Goal: Complete application form: Complete application form

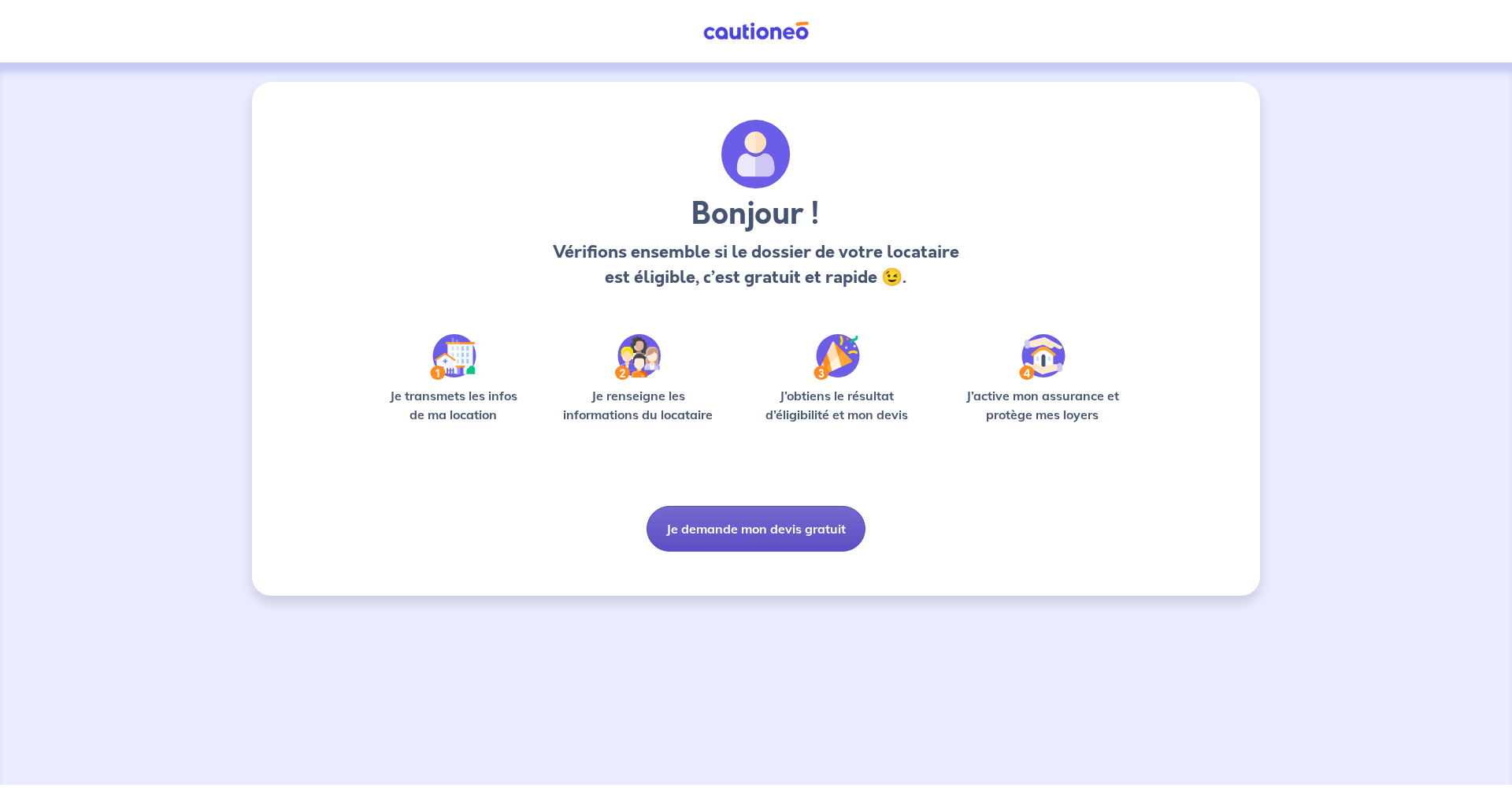
click at [746, 534] on button "Je demande mon devis gratuit" at bounding box center [756, 529] width 219 height 46
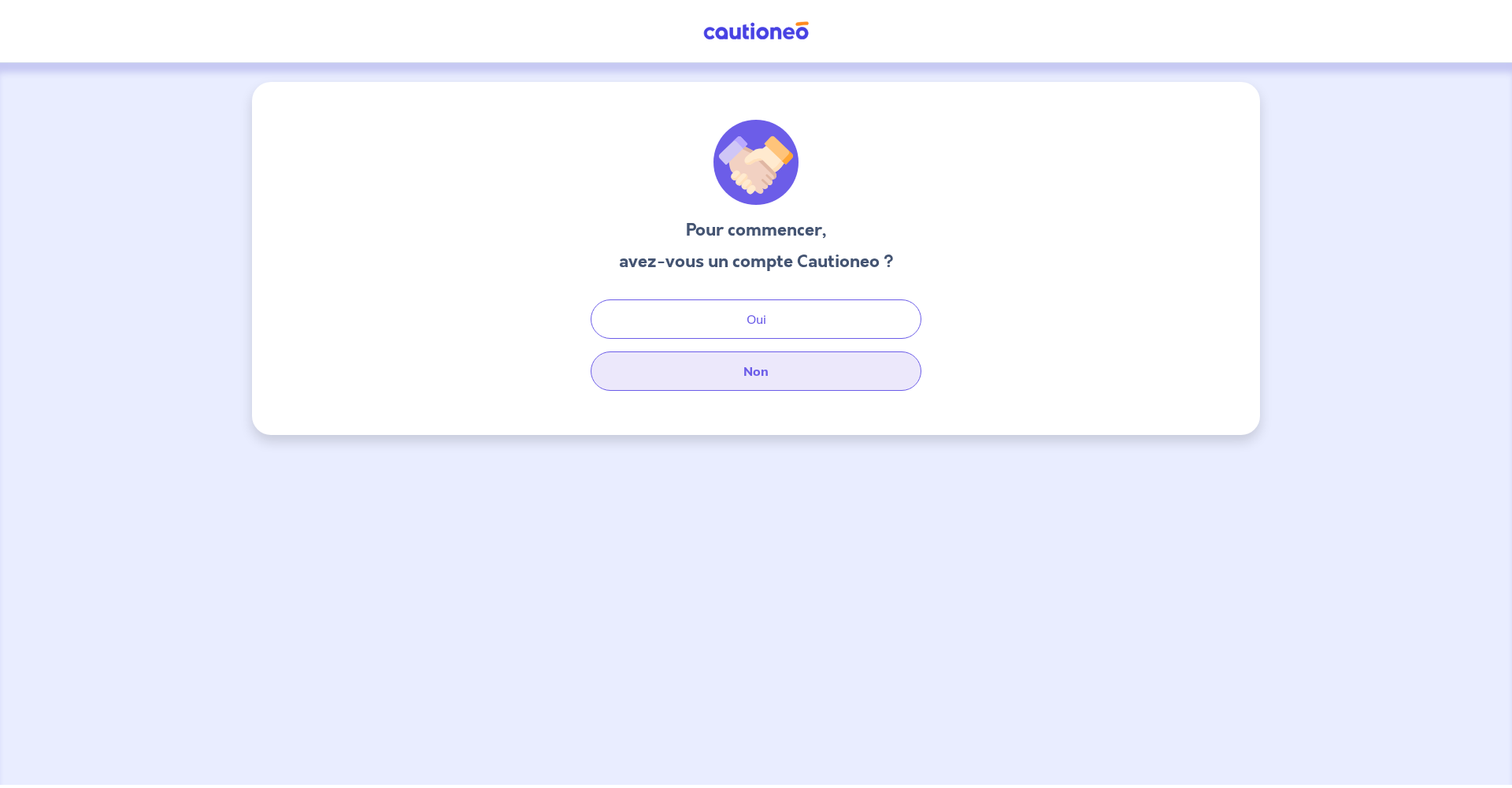
click at [727, 373] on button "Non" at bounding box center [756, 371] width 331 height 40
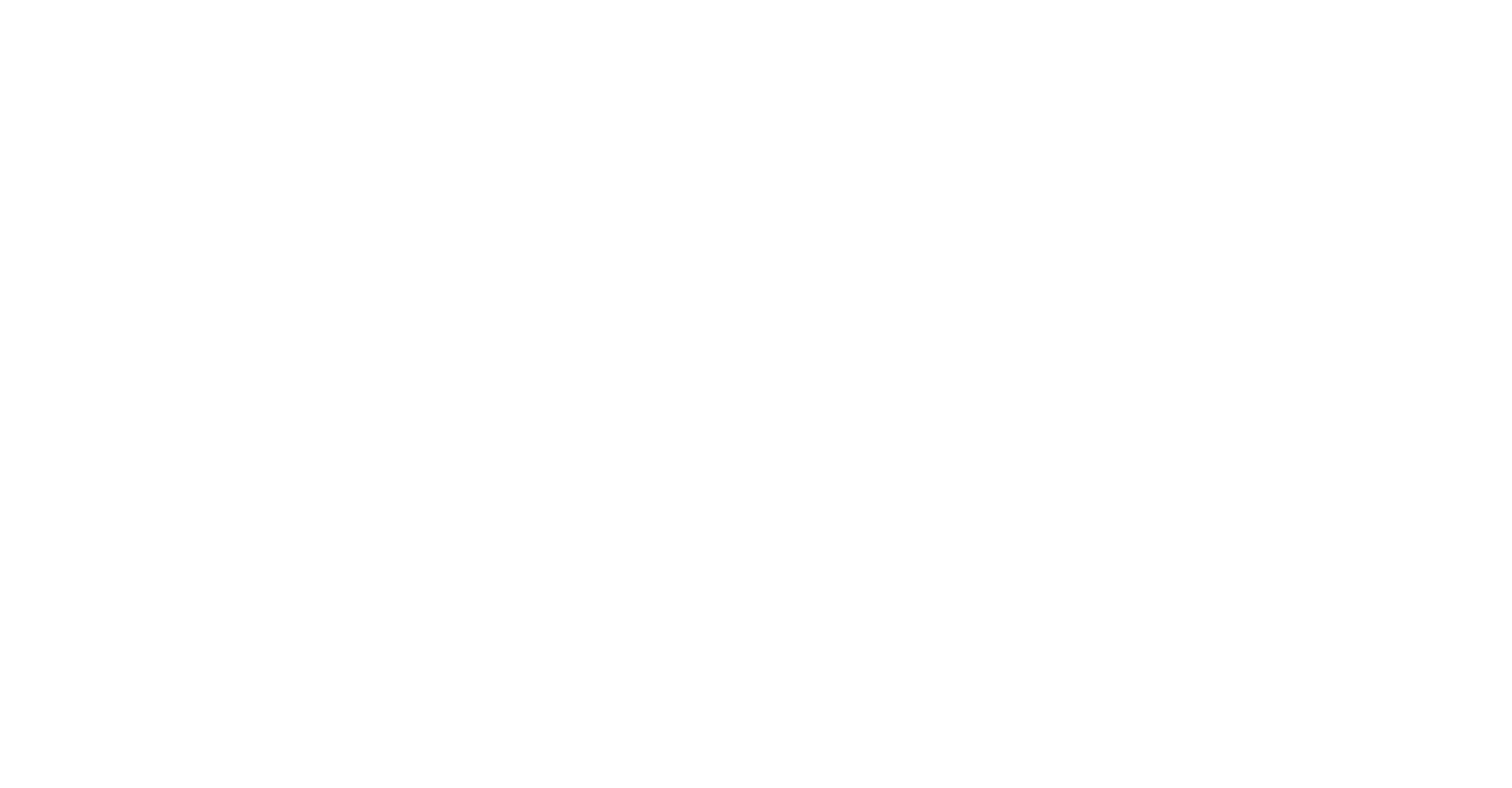
select select "FR"
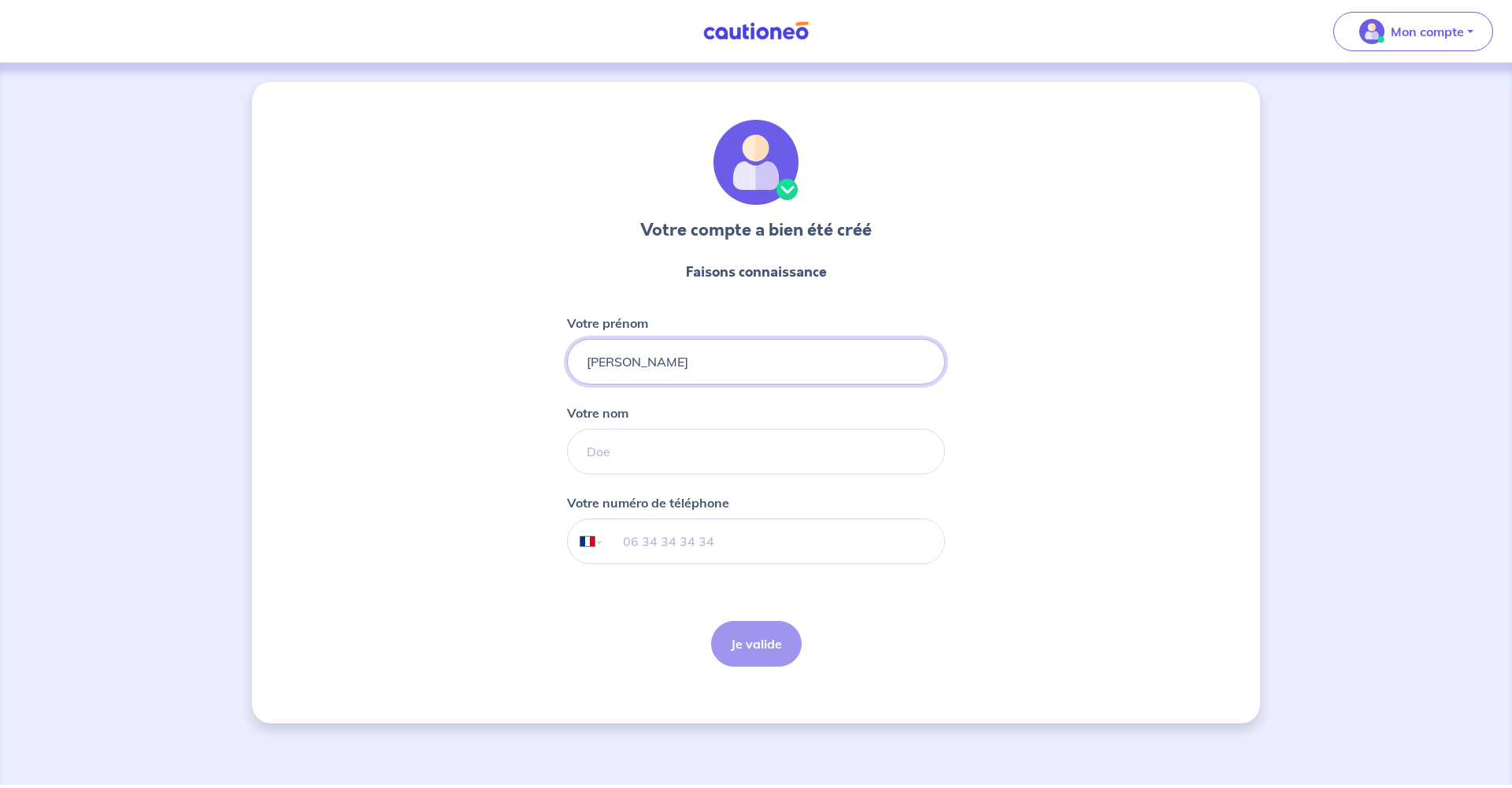
type input "[PERSON_NAME]"
type input "cosne"
click at [685, 524] on input "tel" at bounding box center [774, 540] width 341 height 44
type input "06 48 72 62 51"
click at [758, 652] on button "Je valide" at bounding box center [756, 643] width 90 height 46
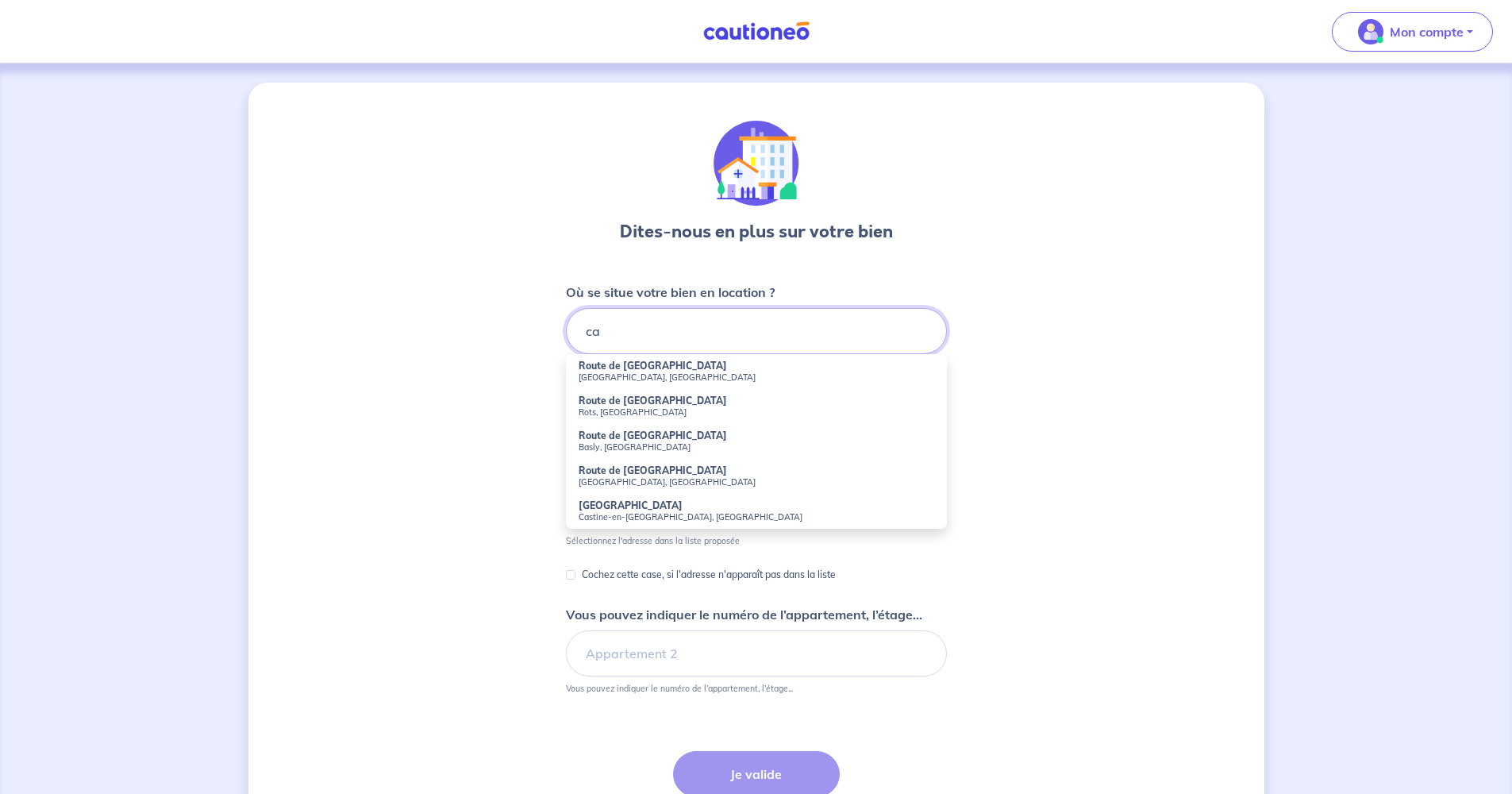
type input "c"
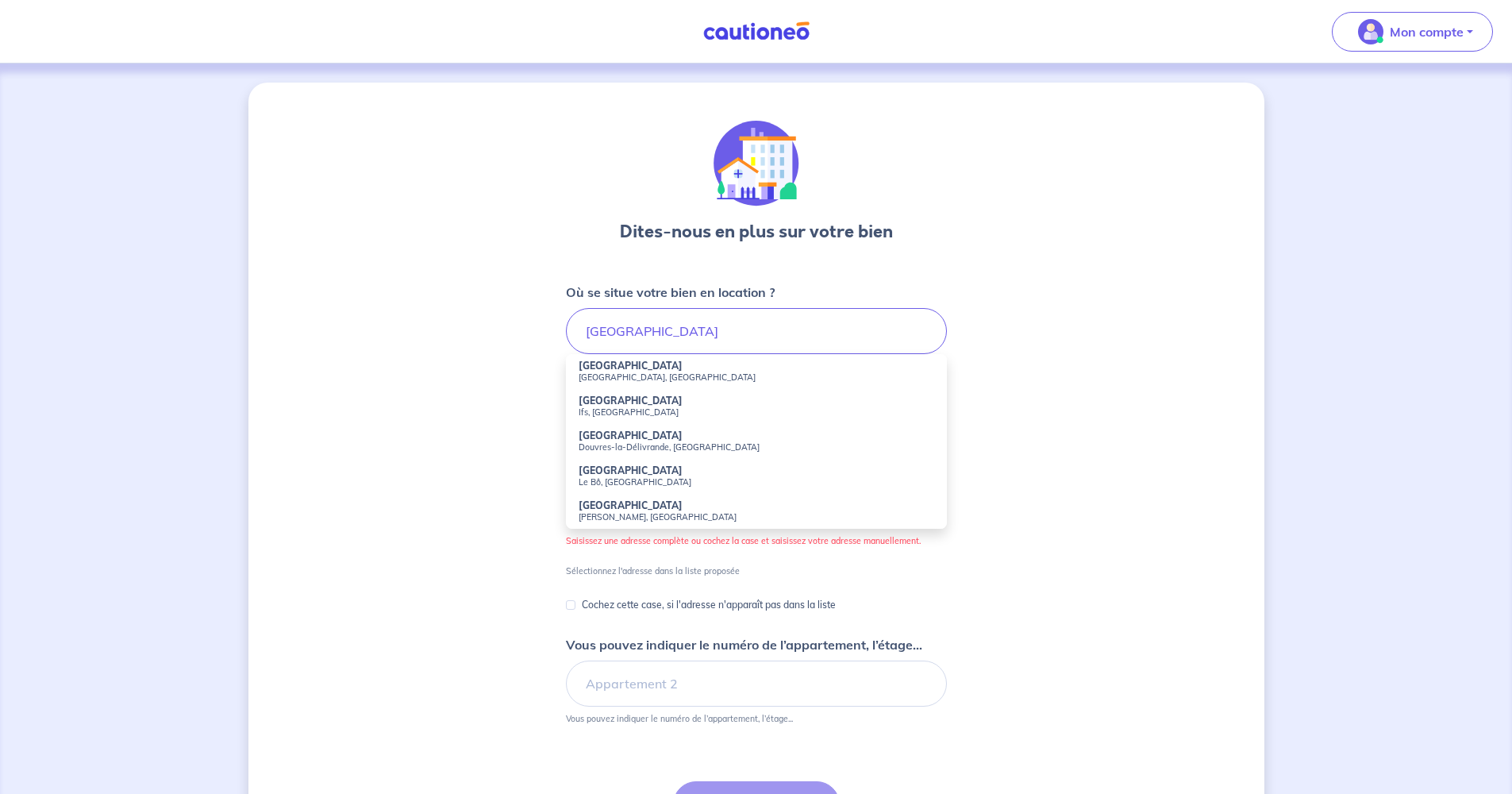
drag, startPoint x: 692, startPoint y: 358, endPoint x: 630, endPoint y: 365, distance: 62.4
click at [630, 365] on strong "[GEOGRAPHIC_DATA]" at bounding box center [630, 365] width 104 height 12
type input "[GEOGRAPHIC_DATA], [GEOGRAPHIC_DATA], [GEOGRAPHIC_DATA]"
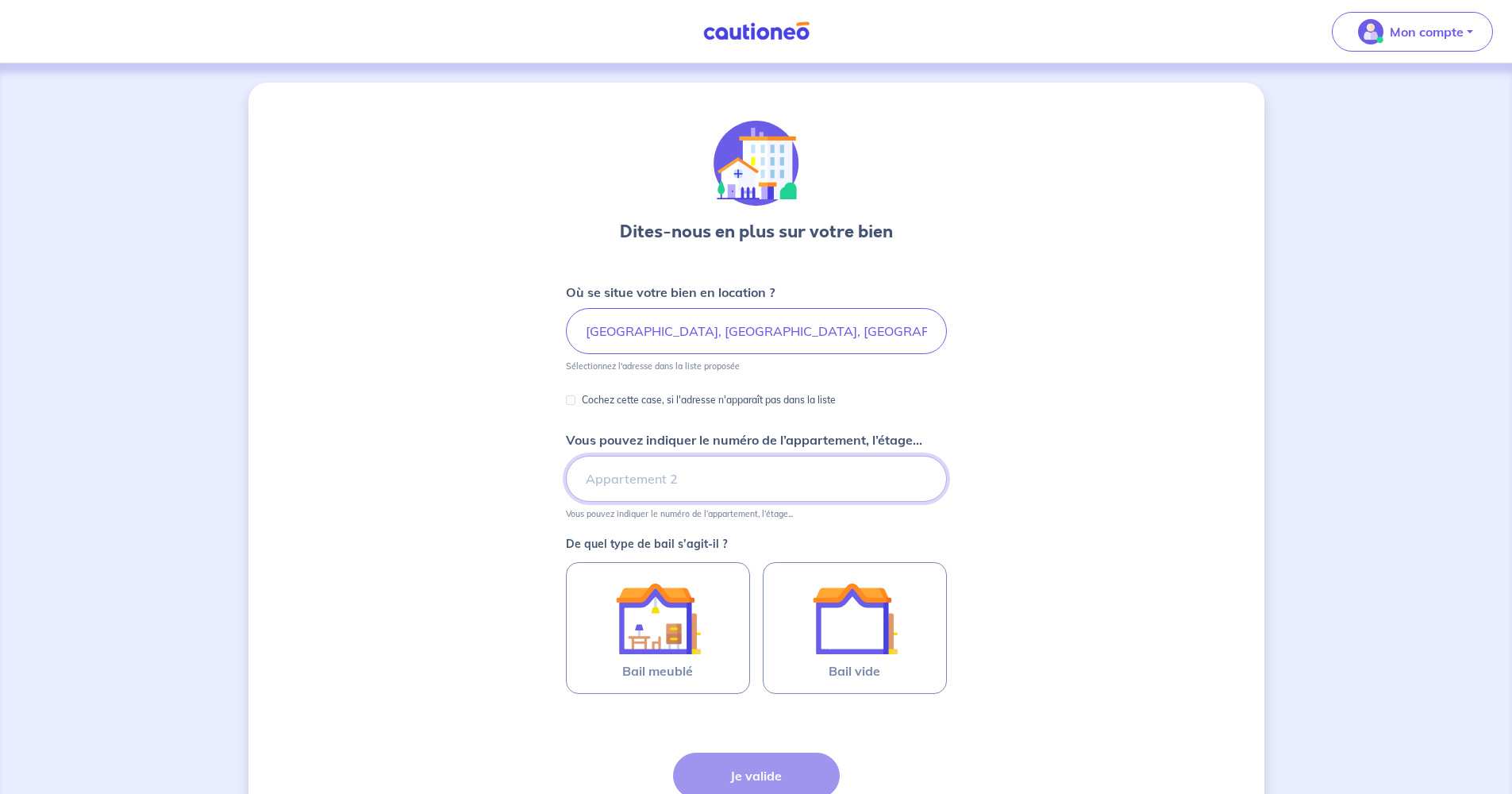
click at [625, 484] on input "Vous pouvez indiquer le numéro de l’appartement, l’étage..." at bounding box center [756, 478] width 381 height 46
type input "rez de chaussée"
click at [437, 421] on div "Dites-nous en plus sur votre bien Où se situe votre bien en location ? [GEOGRAP…" at bounding box center [756, 499] width 1016 height 832
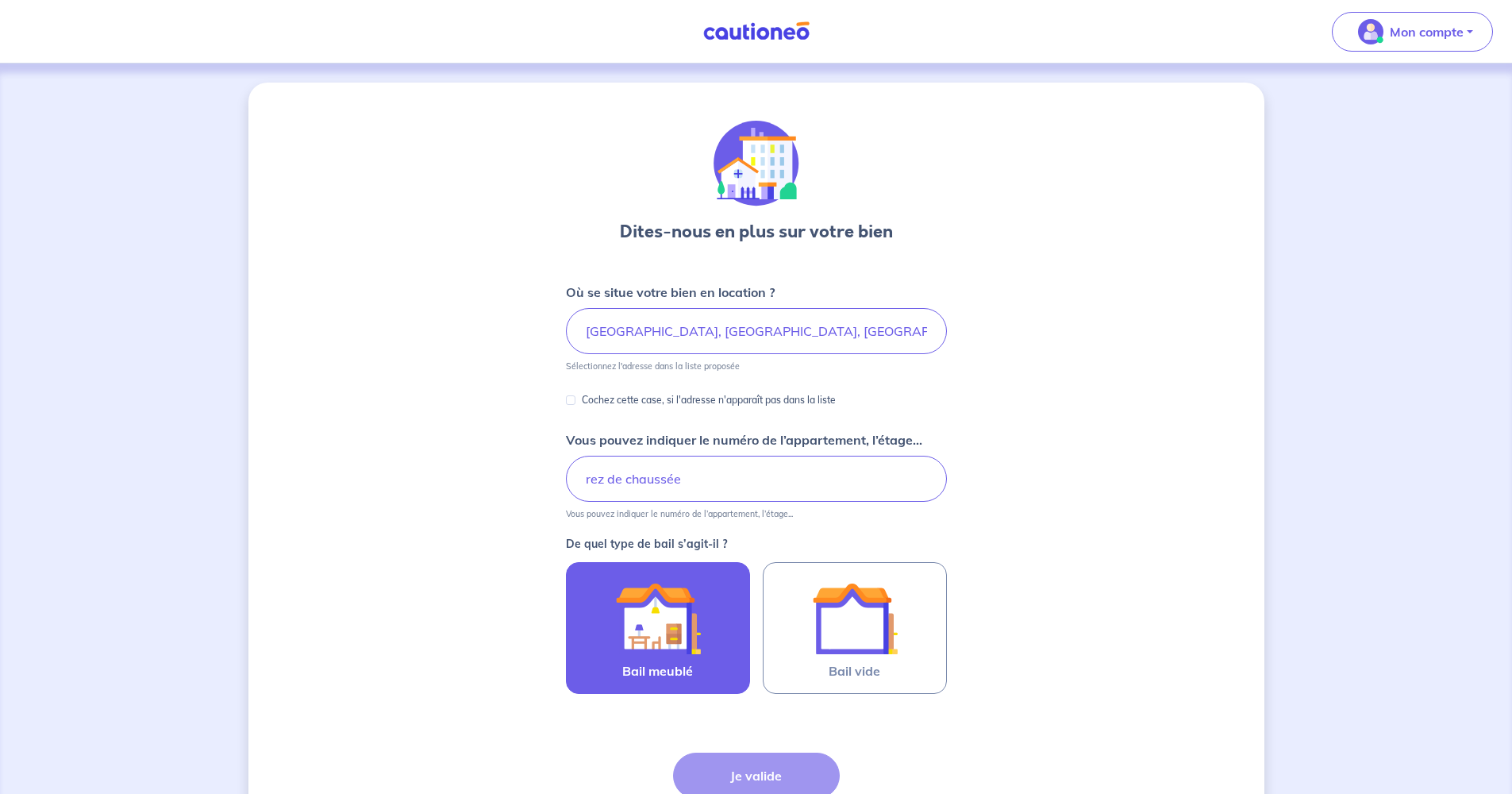
click at [715, 651] on label "Bail meublé" at bounding box center [658, 627] width 184 height 132
click at [0, 0] on input "Bail meublé" at bounding box center [0, 0] width 0 height 0
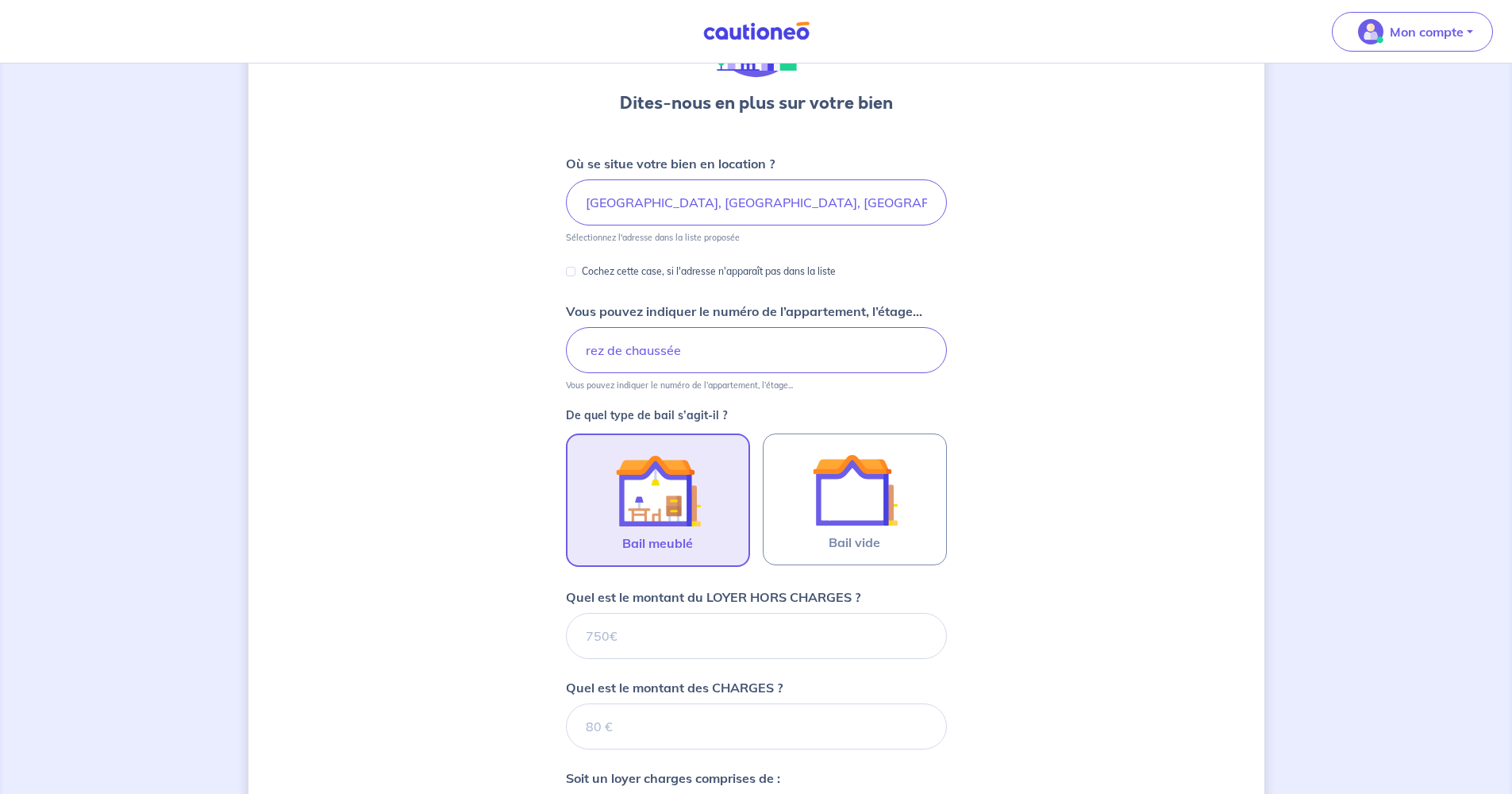
scroll to position [132, 0]
click at [684, 635] on input "Quel est le montant du LOYER HORS CHARGES ?" at bounding box center [756, 632] width 381 height 46
type input "556"
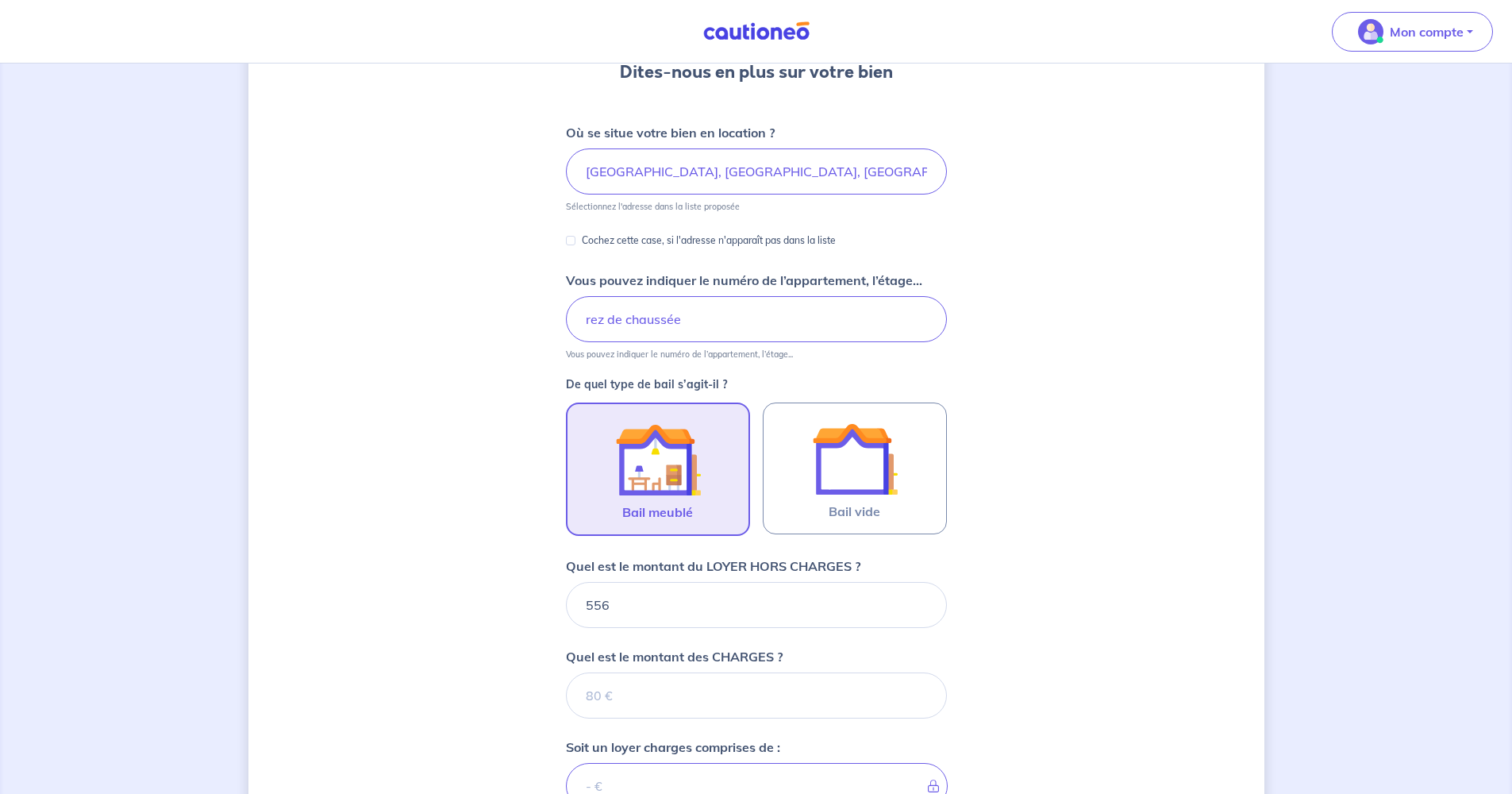
scroll to position [157, 0]
click at [715, 697] on input "Quel est le montant des CHARGES ?" at bounding box center [756, 698] width 381 height 46
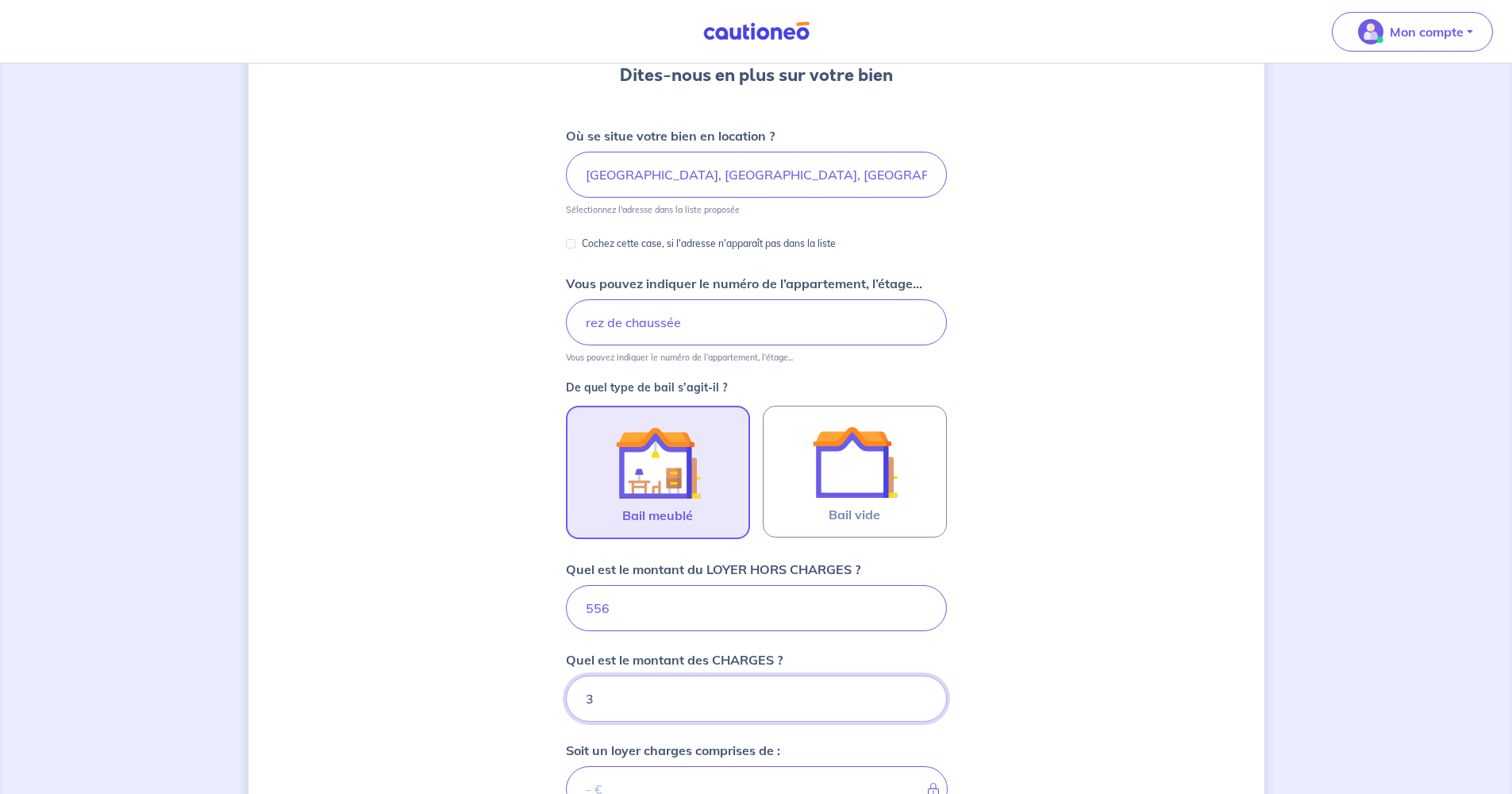
type input "30"
type input "586"
type input "30"
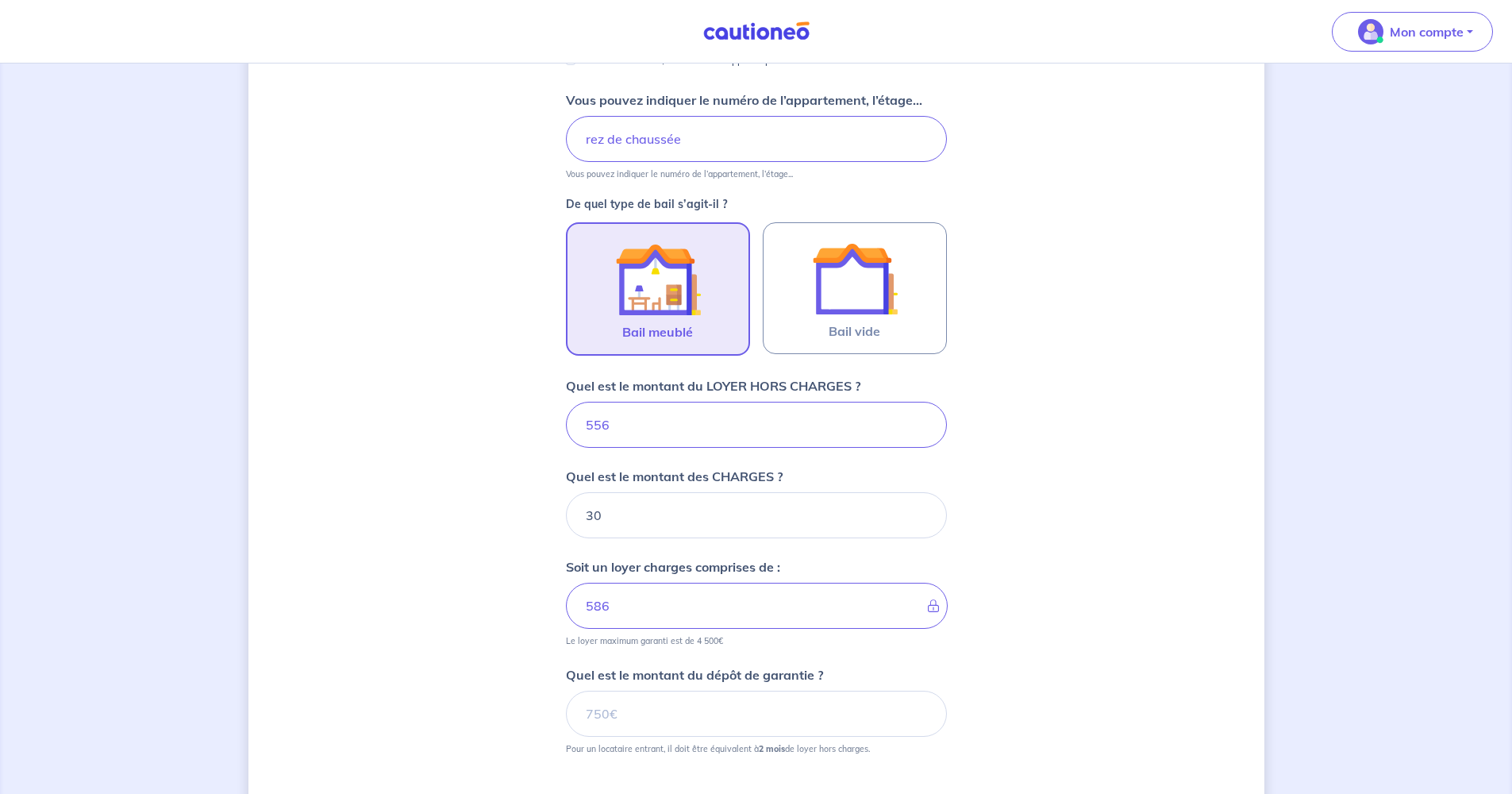
scroll to position [368, 0]
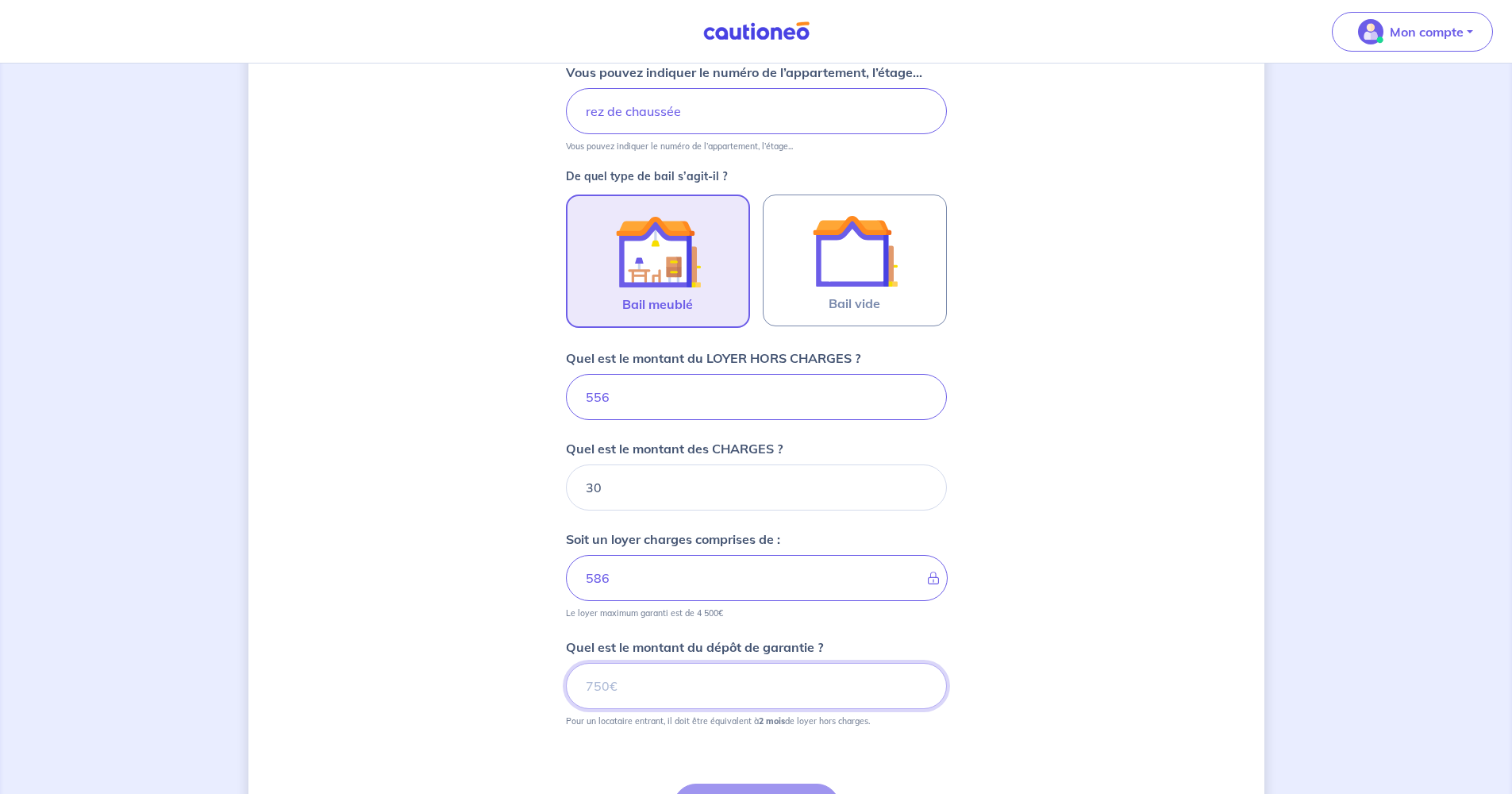
click at [776, 687] on input "Quel est le montant du dépôt de garantie ?" at bounding box center [756, 686] width 381 height 46
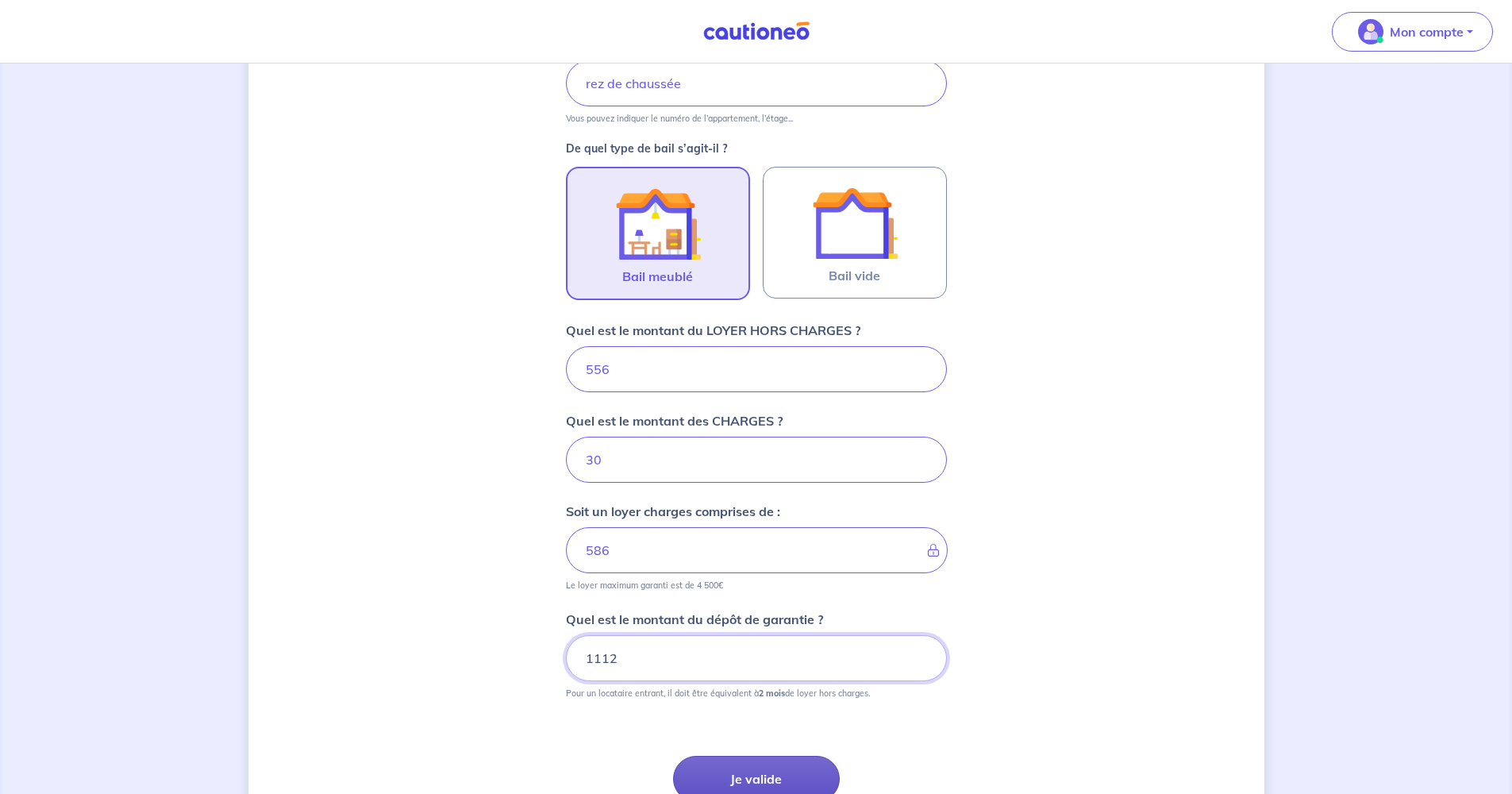
type input "1112"
click at [783, 764] on button "Je valide" at bounding box center [756, 779] width 167 height 46
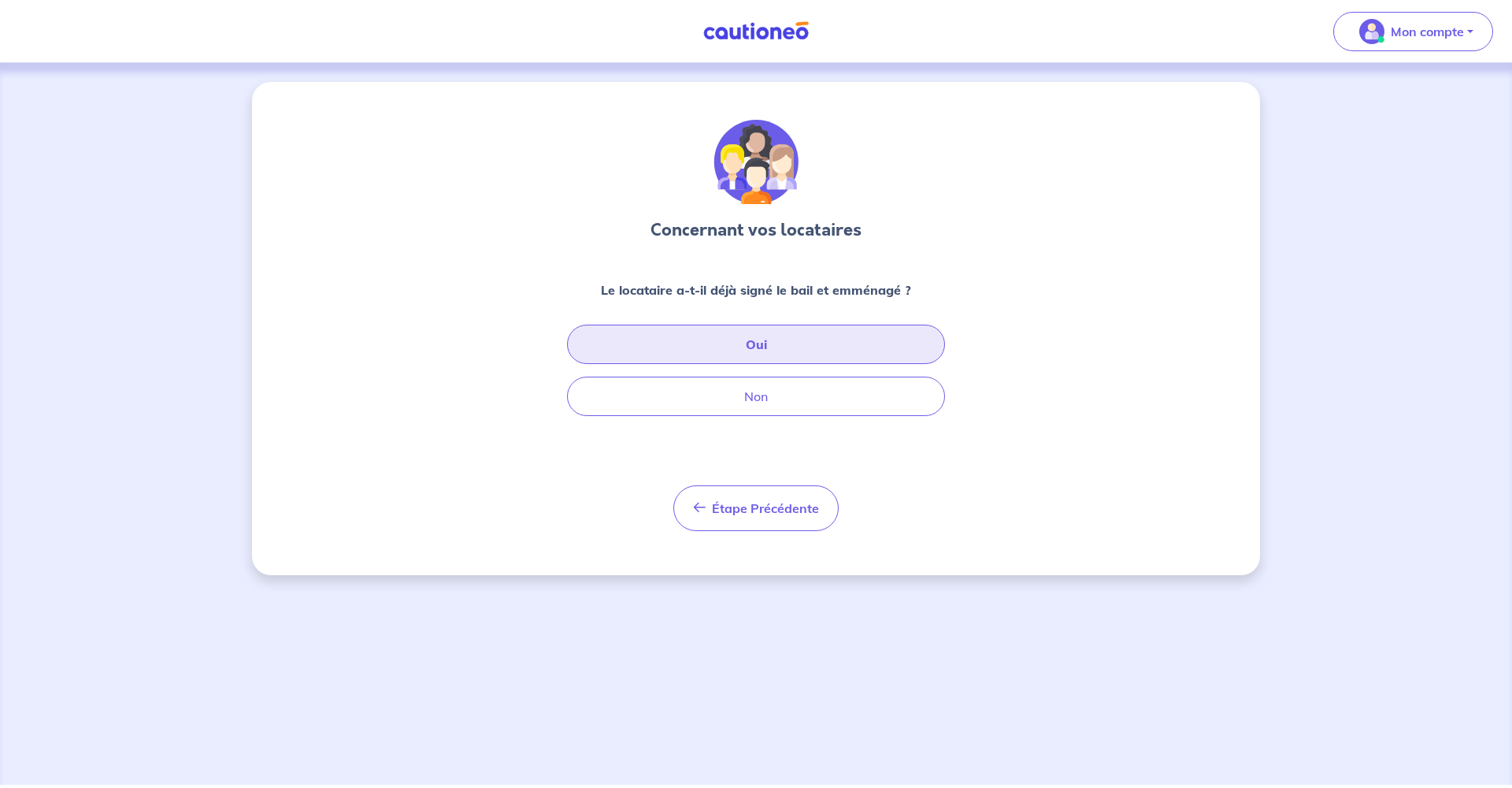
click at [779, 352] on button "Oui" at bounding box center [756, 344] width 378 height 40
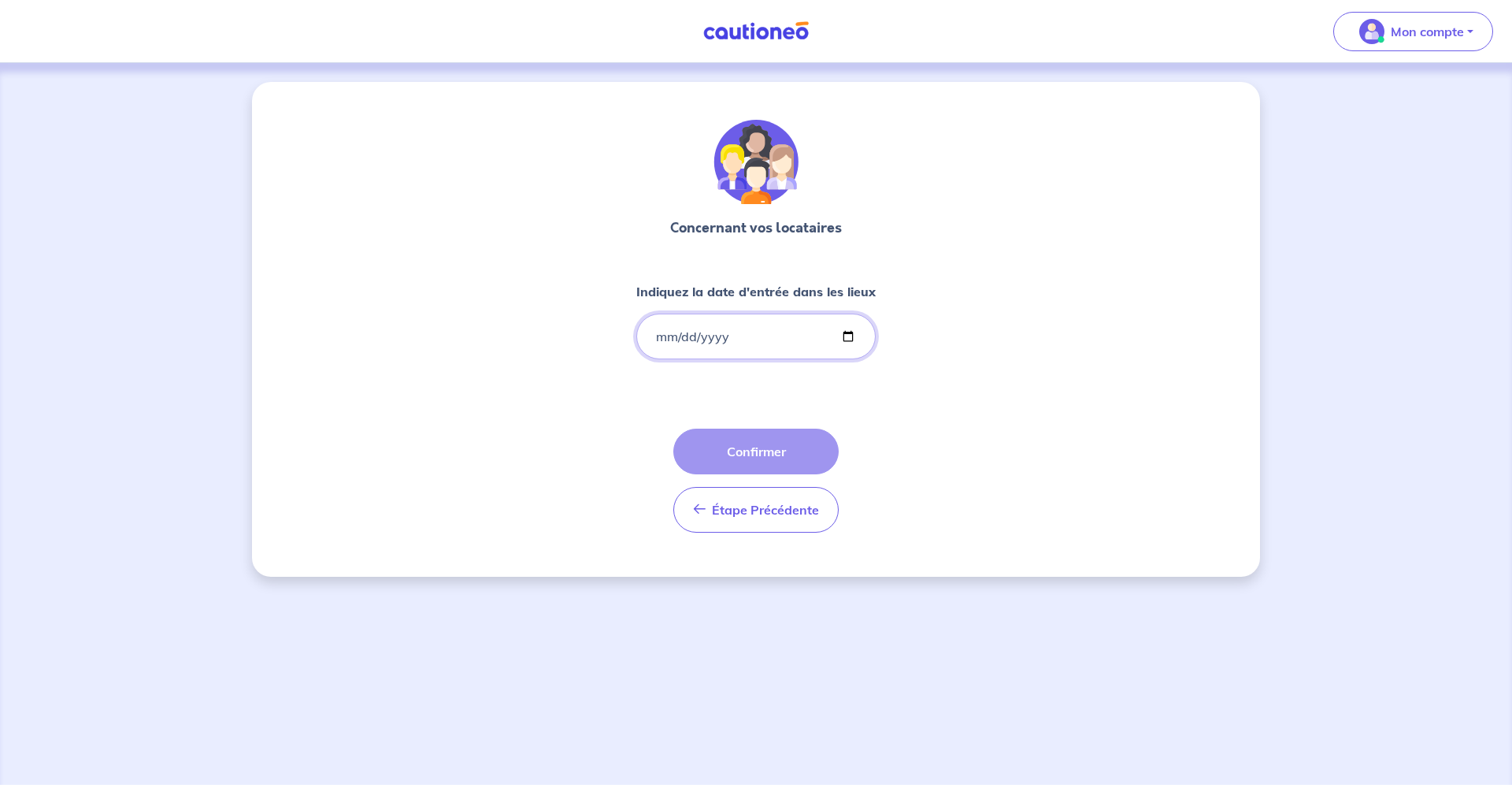
click at [752, 349] on input "Indiquez la date d'entrée dans les lieux" at bounding box center [755, 336] width 239 height 46
type input "[DATE]"
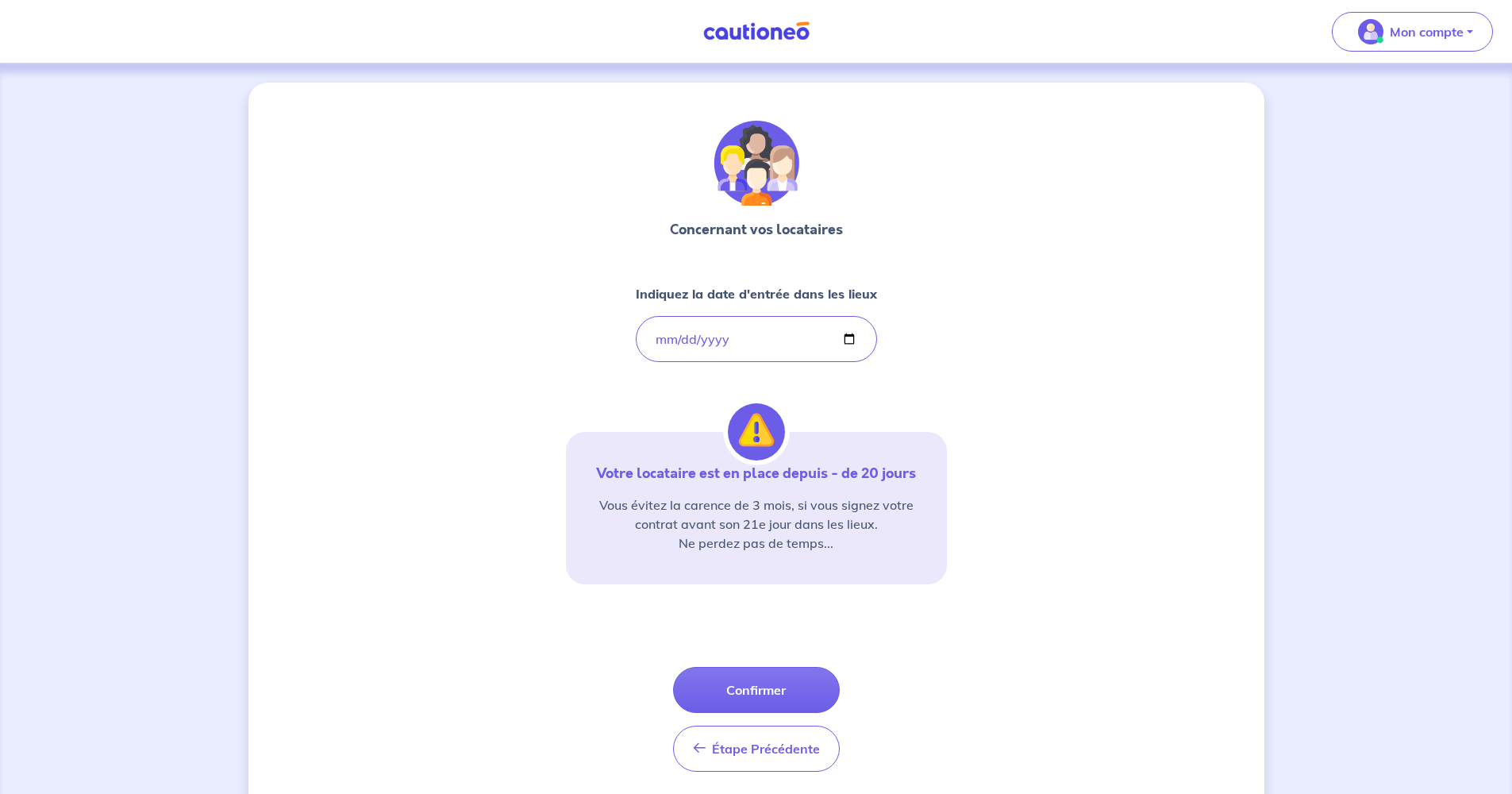
click at [1011, 412] on div "Concernant vos locataires Indiquez la date d'entrée dans les lieux [DATE] Votre…" at bounding box center [756, 449] width 1016 height 733
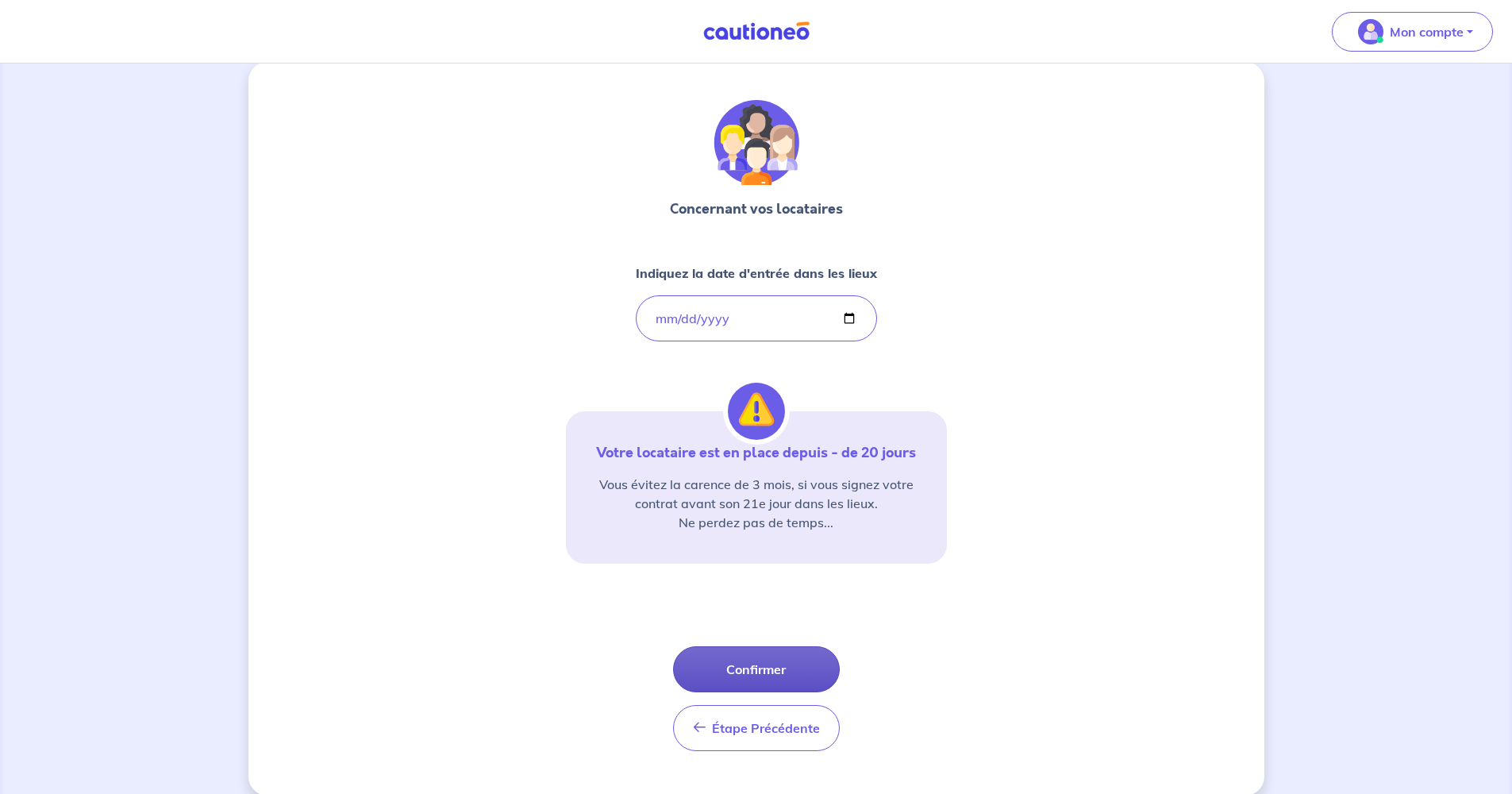
click at [801, 659] on button "Confirmer" at bounding box center [756, 669] width 167 height 46
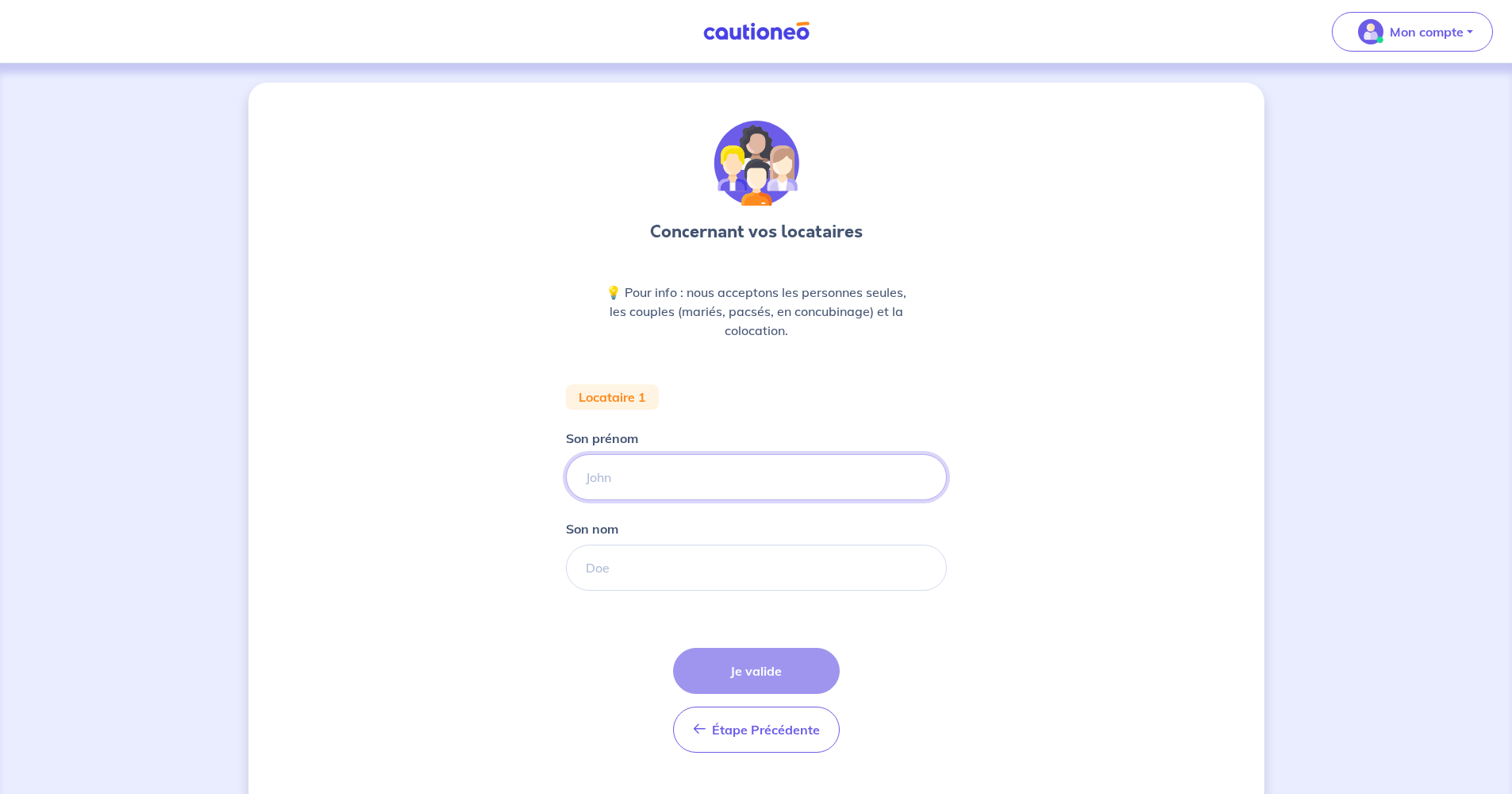
click at [654, 480] on input "Son prénom" at bounding box center [756, 477] width 381 height 46
type input "Hedi"
click at [634, 537] on div "Son nom" at bounding box center [756, 555] width 381 height 71
click at [627, 559] on input "Son nom" at bounding box center [756, 567] width 381 height 46
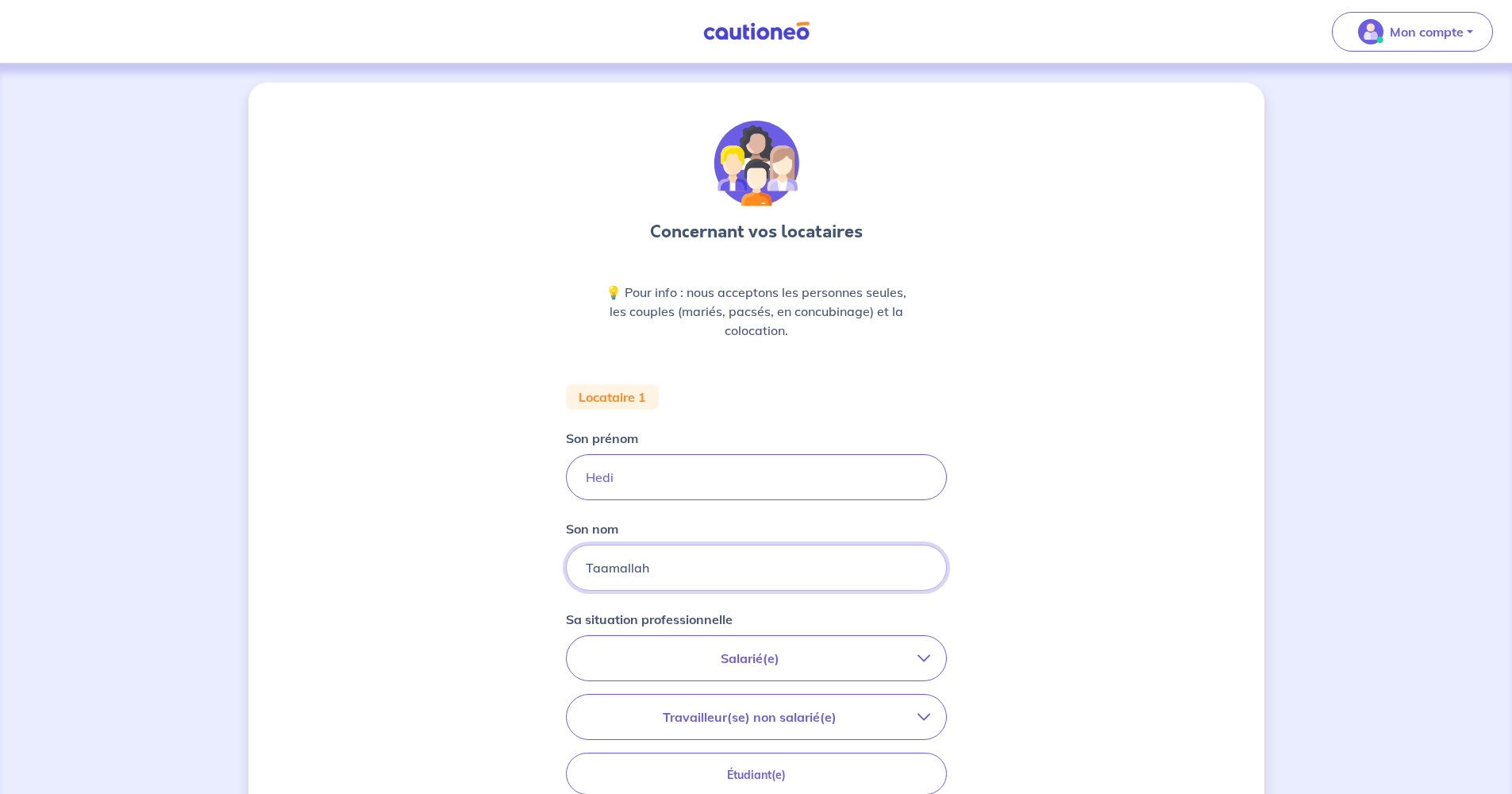
scroll to position [137, 0]
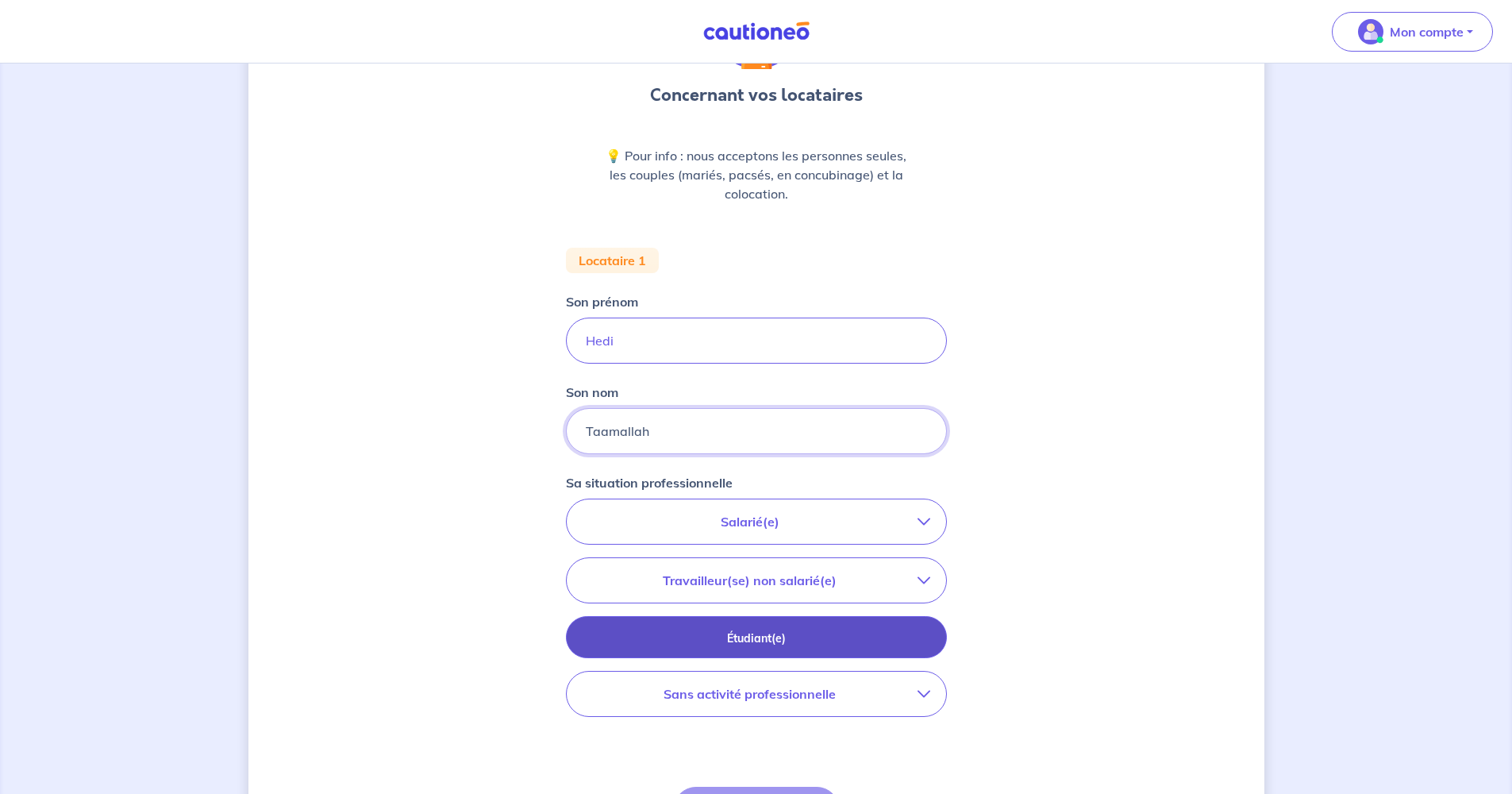
type input "Taamallah"
click at [893, 629] on p "Étudiant(e)" at bounding box center [756, 637] width 341 height 17
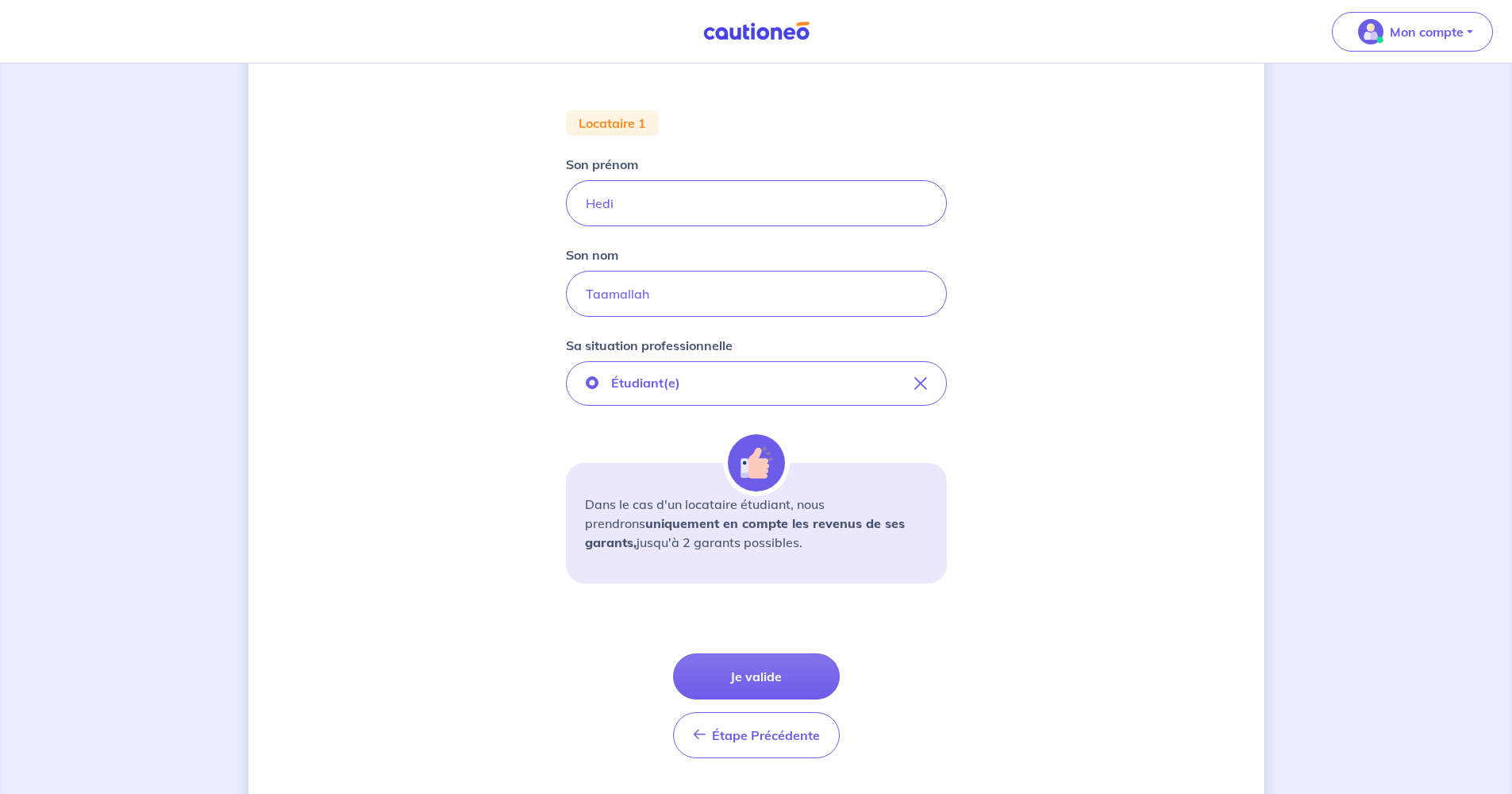
scroll to position [314, 0]
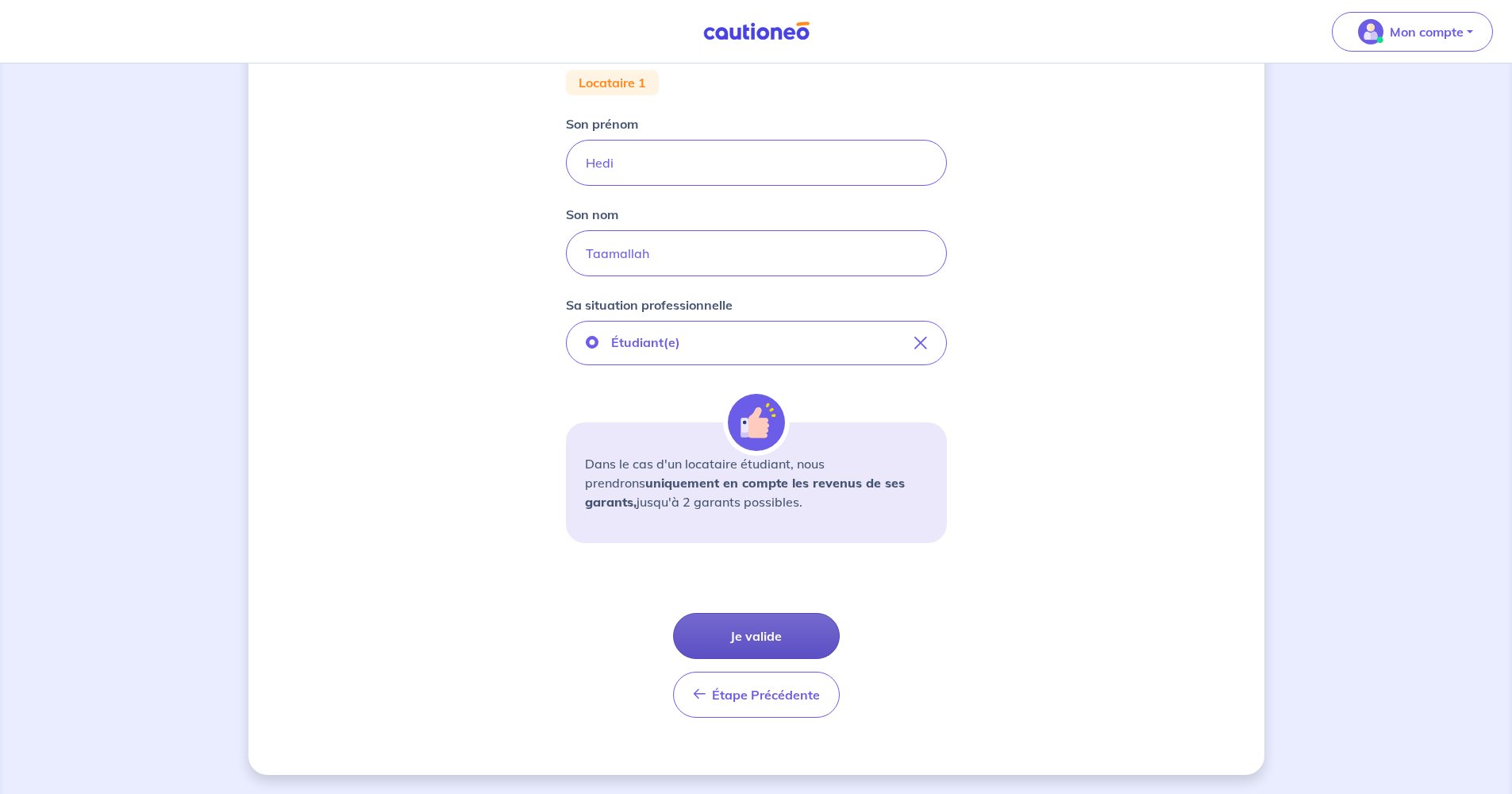
click at [770, 635] on button "Je valide" at bounding box center [756, 636] width 167 height 46
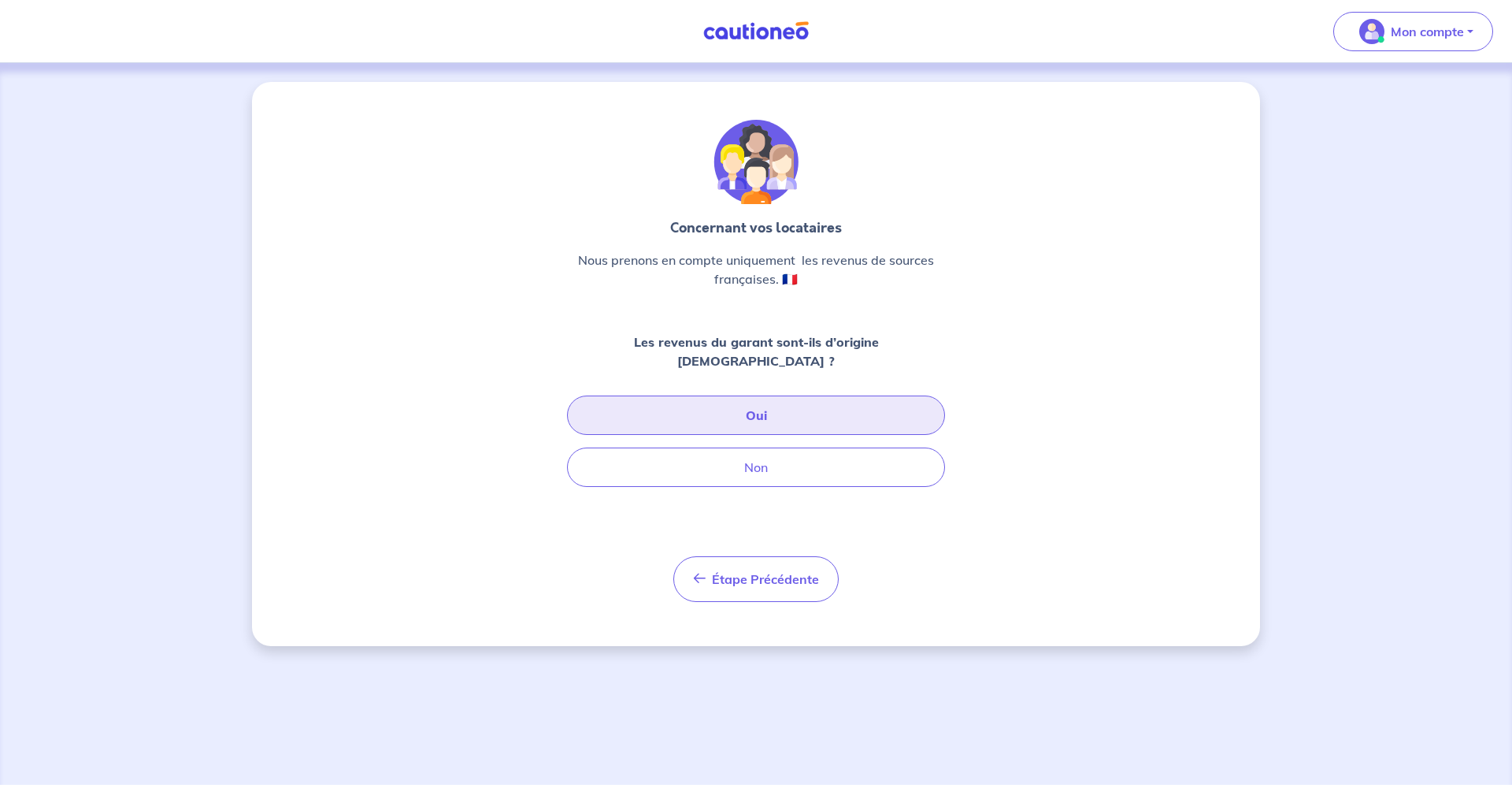
click at [811, 399] on button "Oui" at bounding box center [756, 416] width 378 height 40
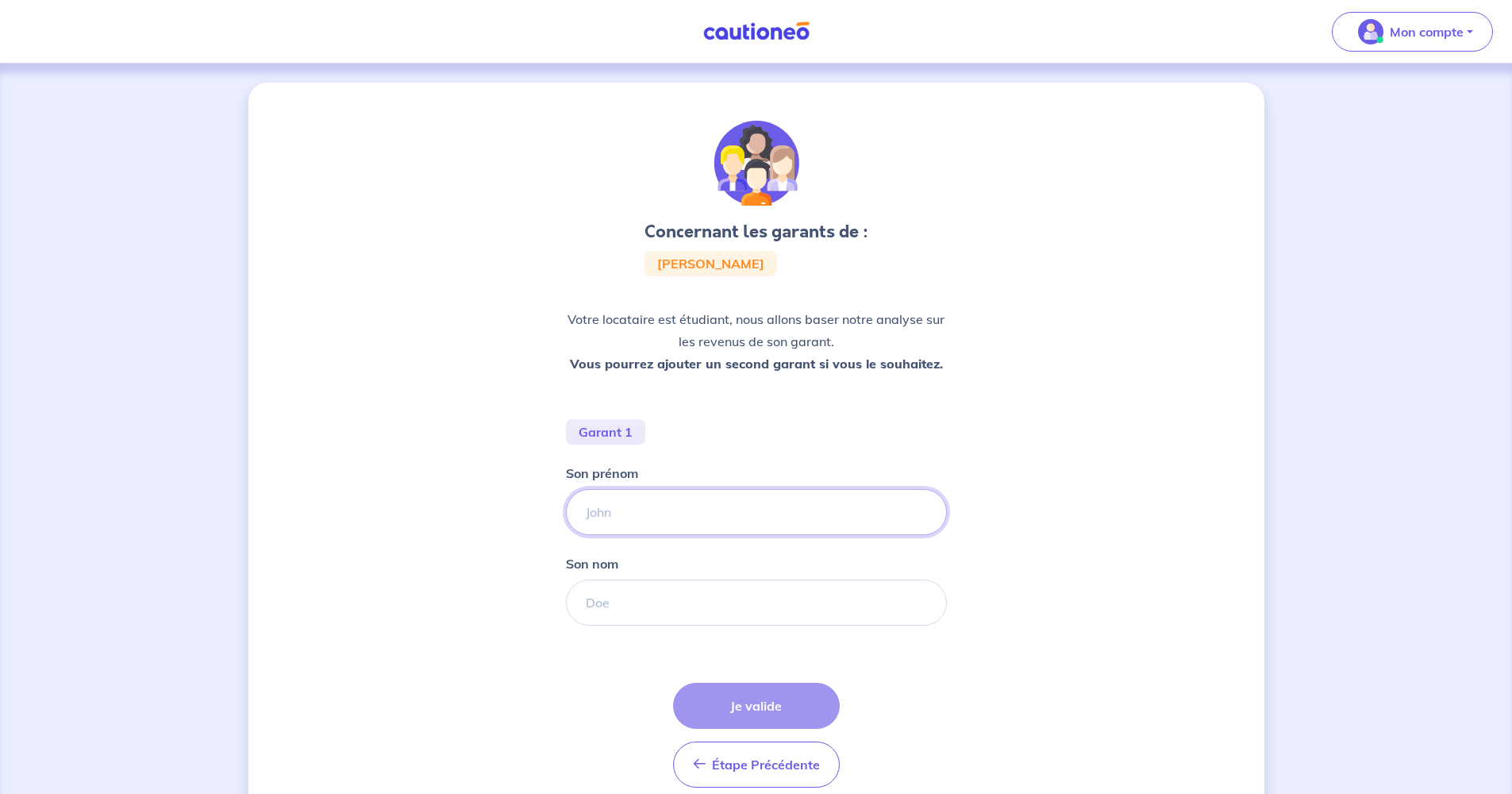
click at [693, 514] on input "Son prénom" at bounding box center [756, 512] width 381 height 46
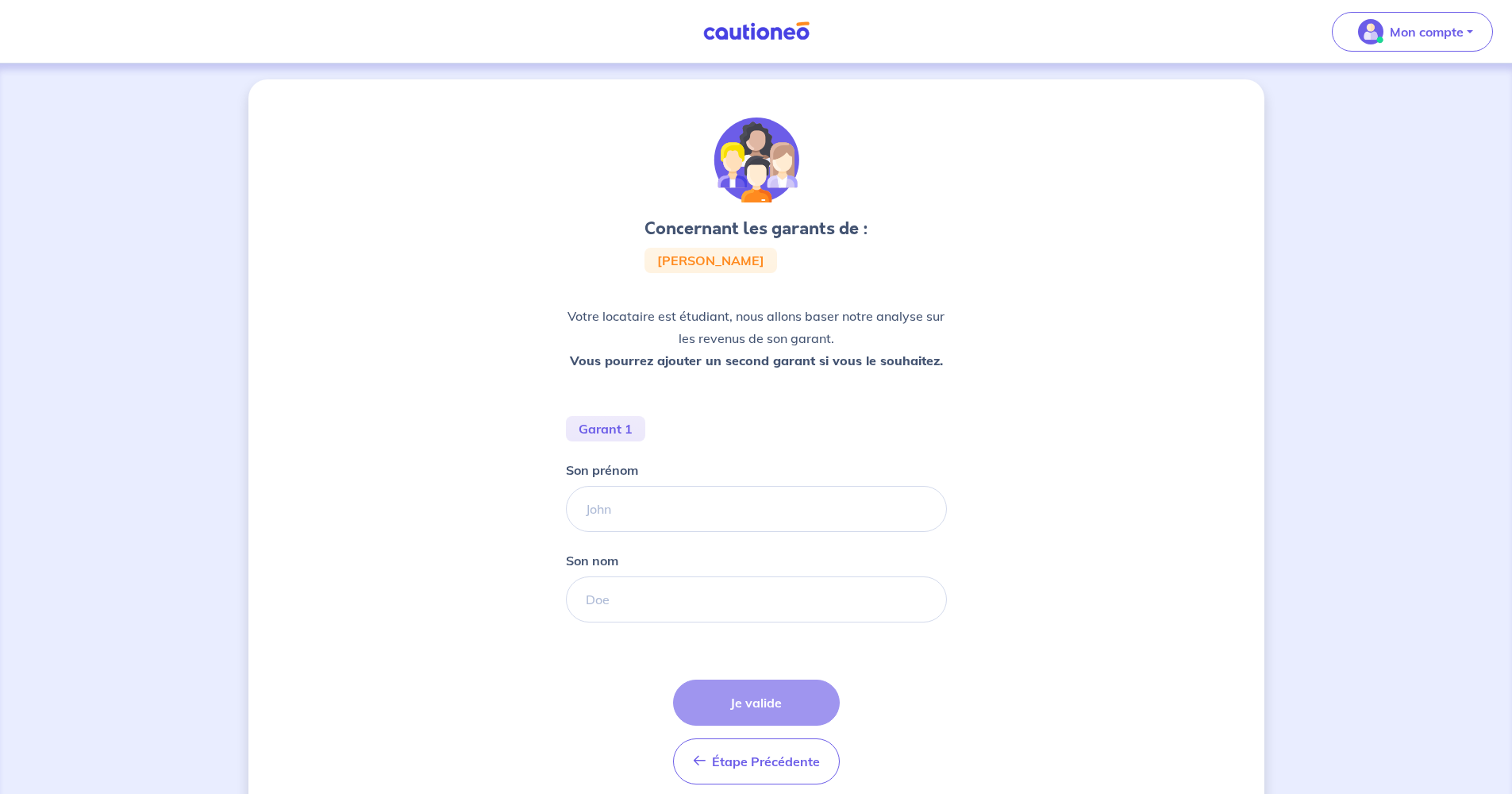
scroll to position [13, 0]
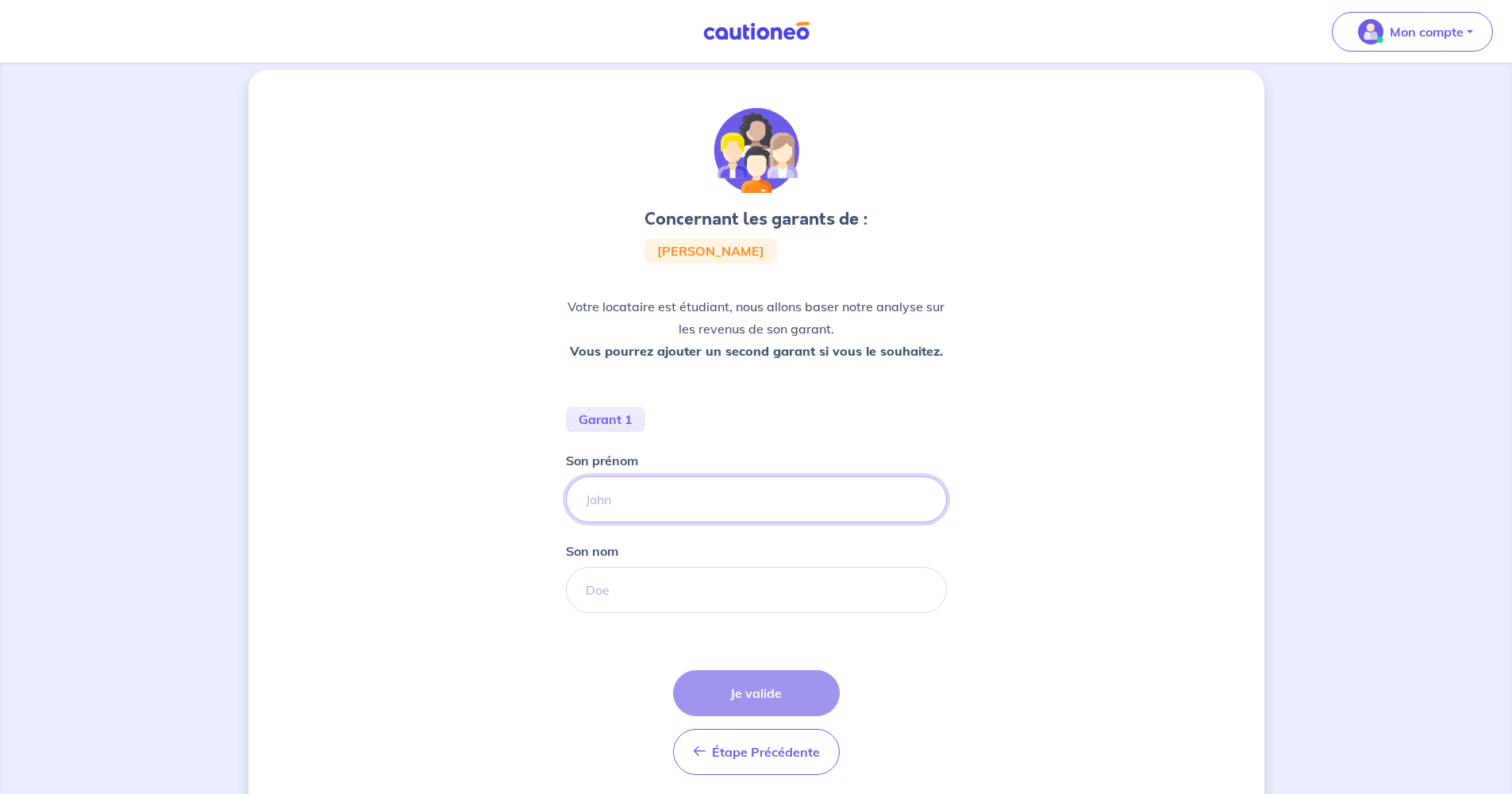
click at [695, 516] on input "Son prénom" at bounding box center [756, 499] width 381 height 46
type input "T"
type input "[PERSON_NAME]"
click at [715, 574] on input "Son nom" at bounding box center [756, 589] width 381 height 46
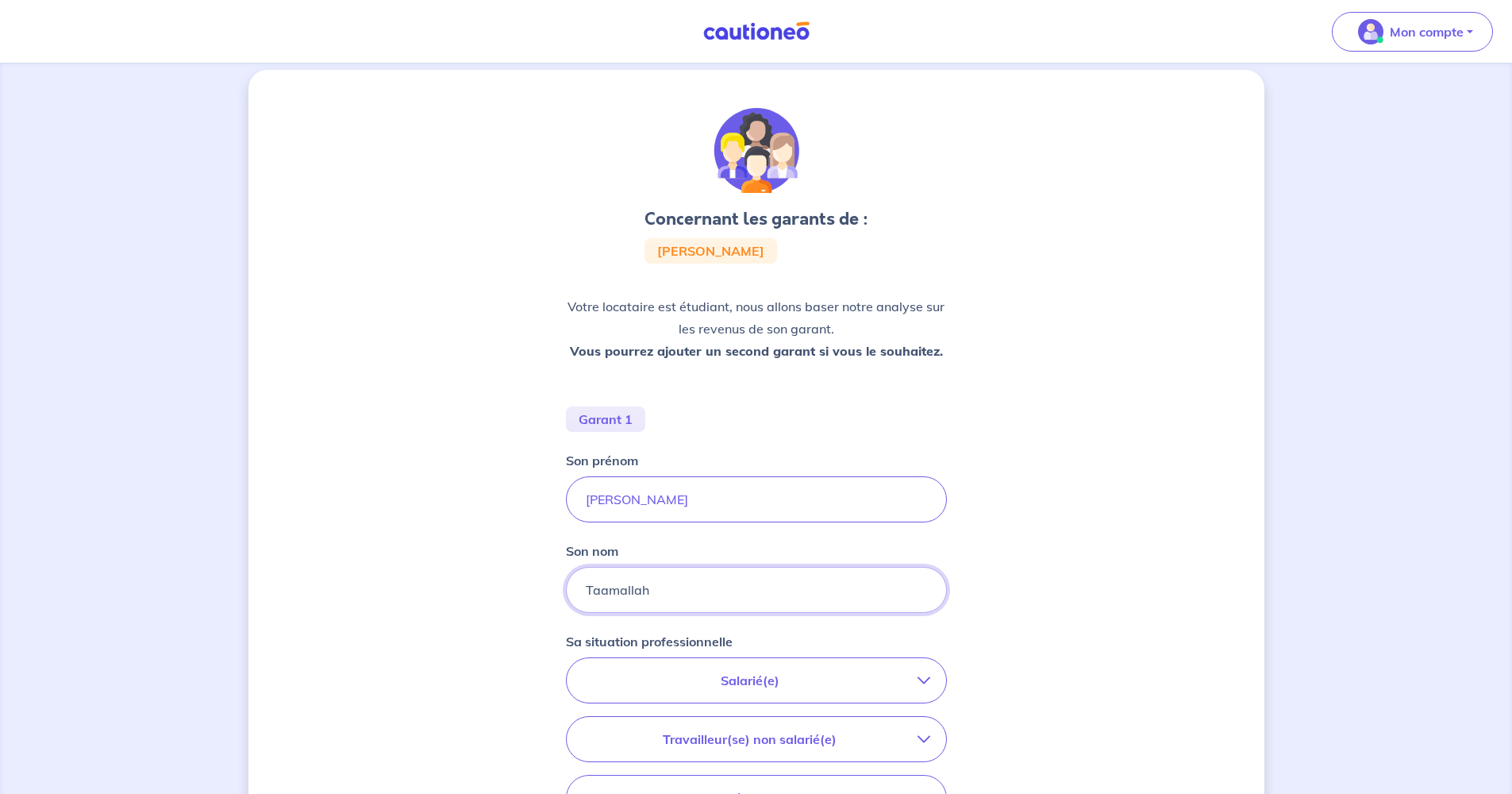
type input "Taamallah"
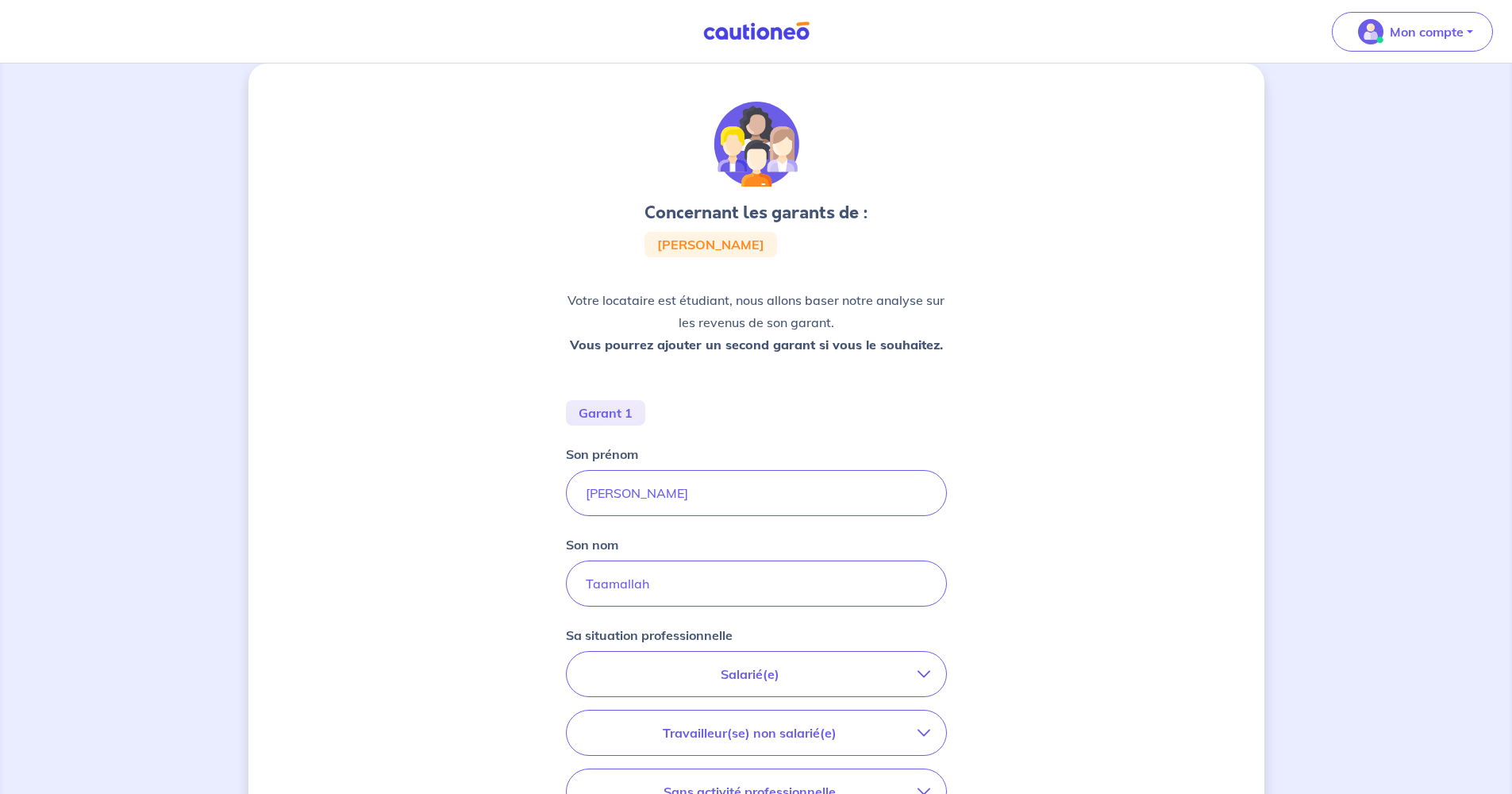
scroll to position [145, 0]
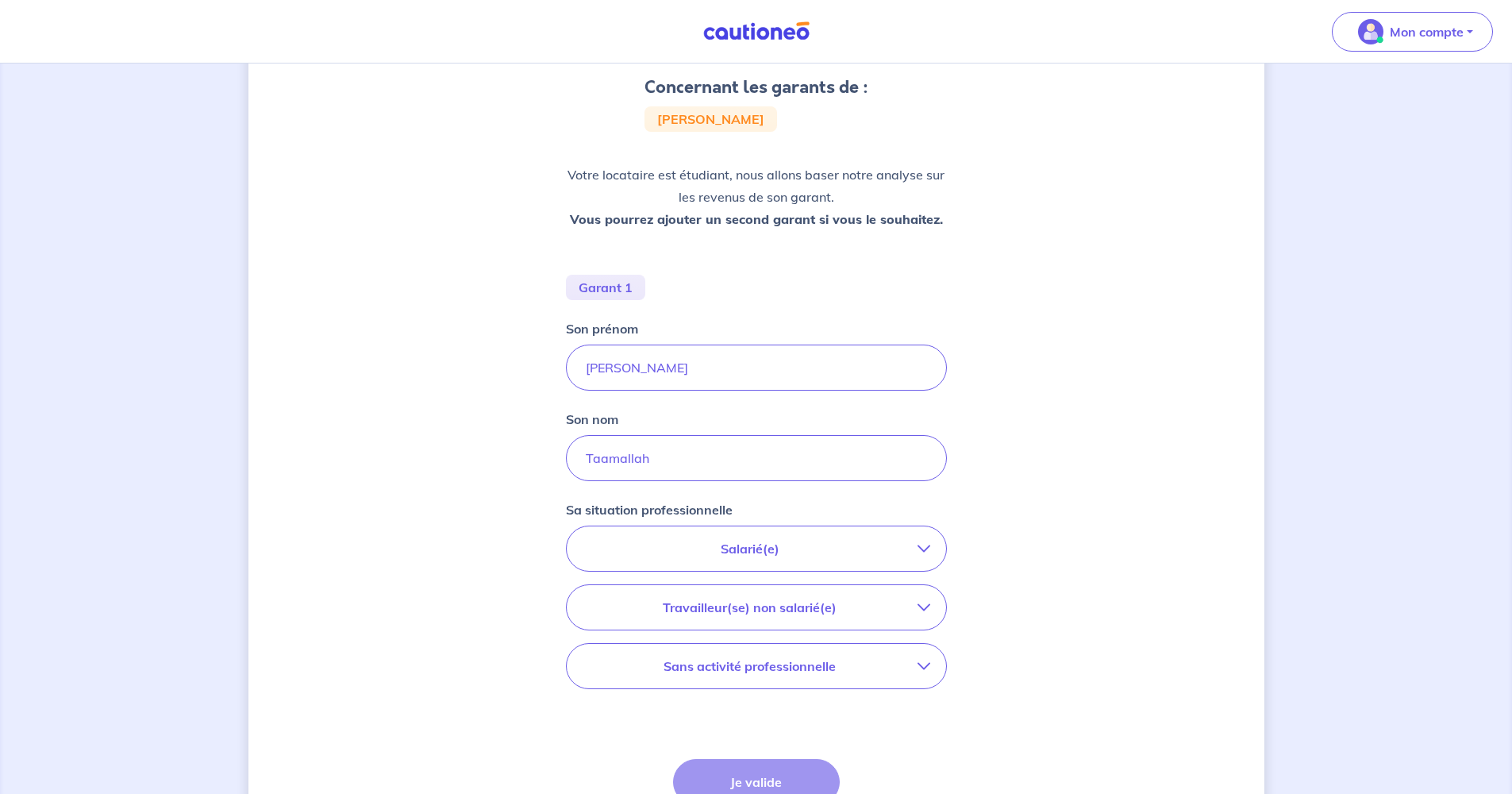
click at [789, 541] on p "Salarié(e)" at bounding box center [750, 548] width 335 height 19
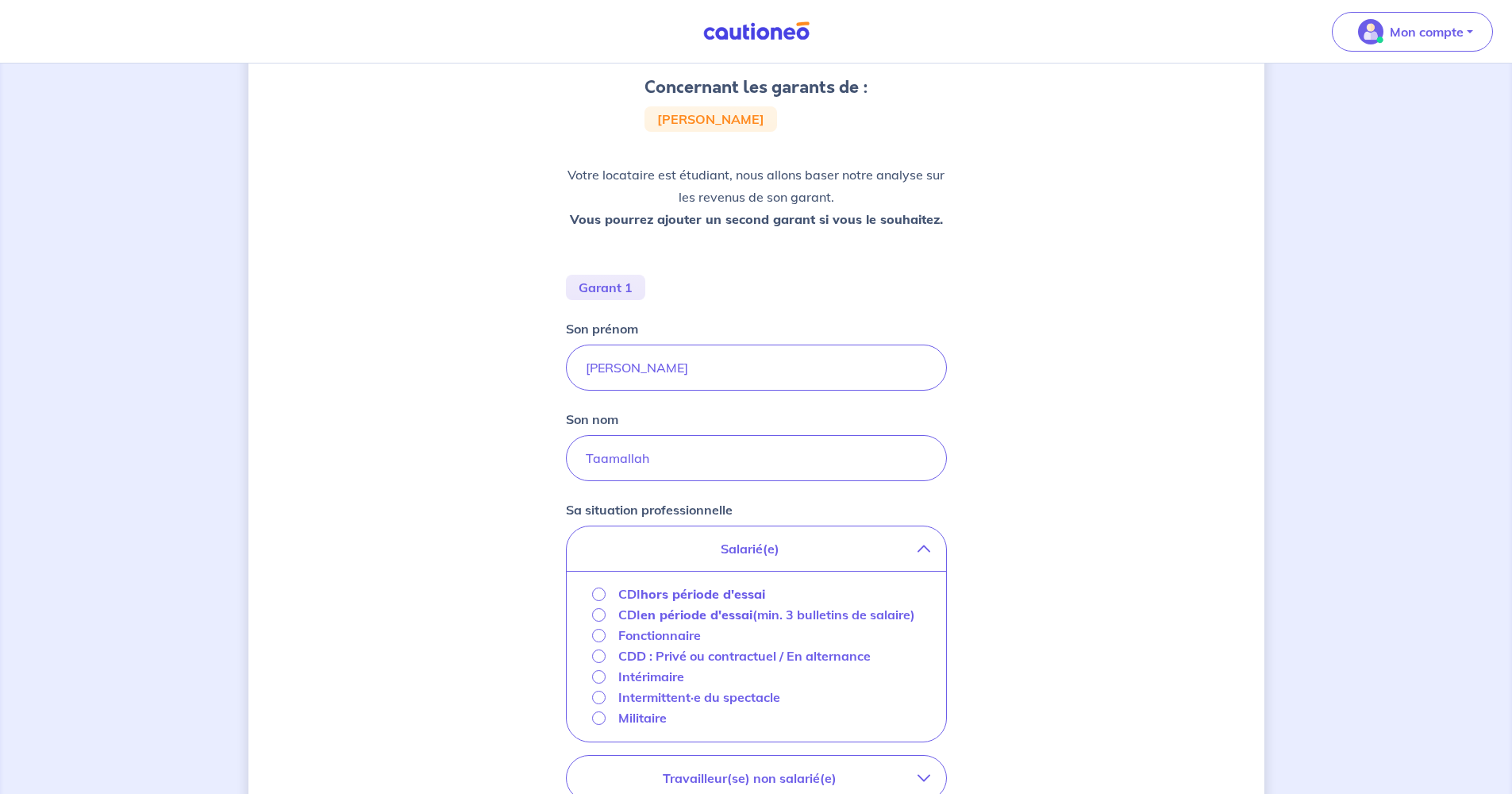
click at [599, 593] on input "CDI hors période d'essai" at bounding box center [598, 594] width 14 height 14
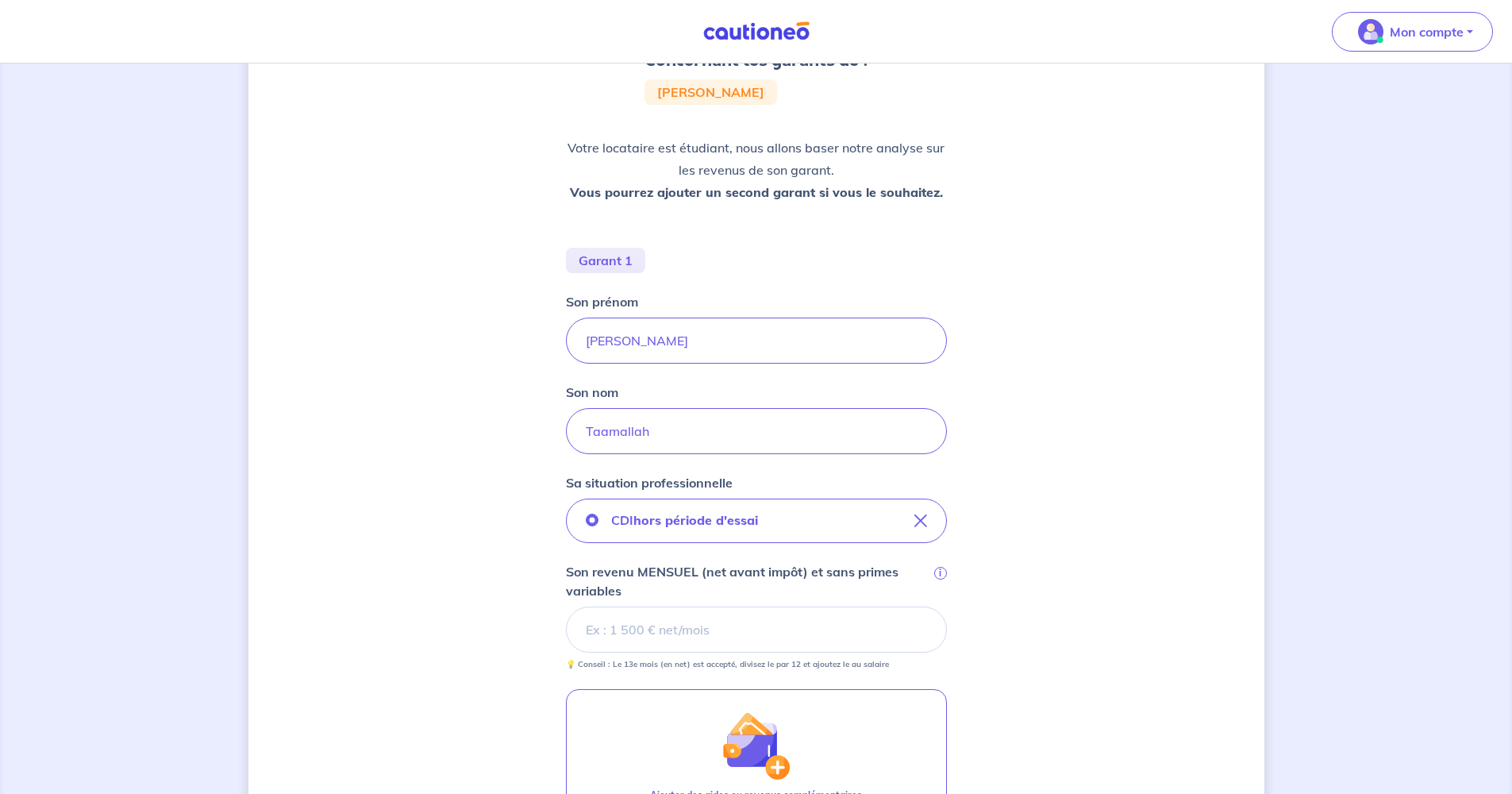
scroll to position [168, 0]
click at [715, 615] on input "Son revenu MENSUEL (net avant impôt) et sans primes variables i" at bounding box center [756, 632] width 381 height 46
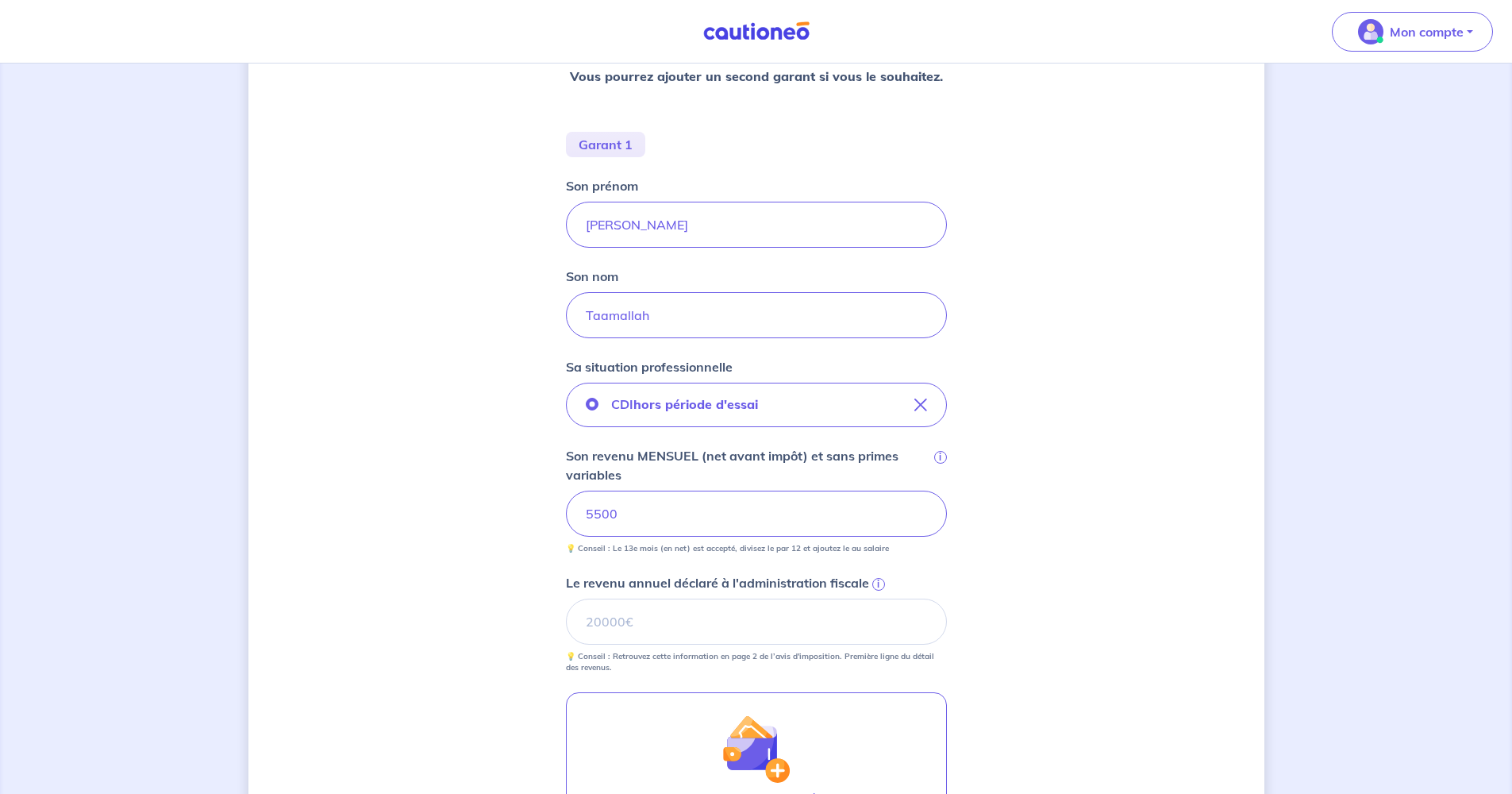
scroll to position [284, 0]
click at [701, 634] on input "Le revenu annuel déclaré à l'administration fiscale i" at bounding box center [756, 625] width 381 height 46
type input "7"
type input "60000"
click at [1090, 633] on div "Concernant les garants de : [PERSON_NAME] Votre locataire est étudiant, nous al…" at bounding box center [756, 436] width 1016 height 1275
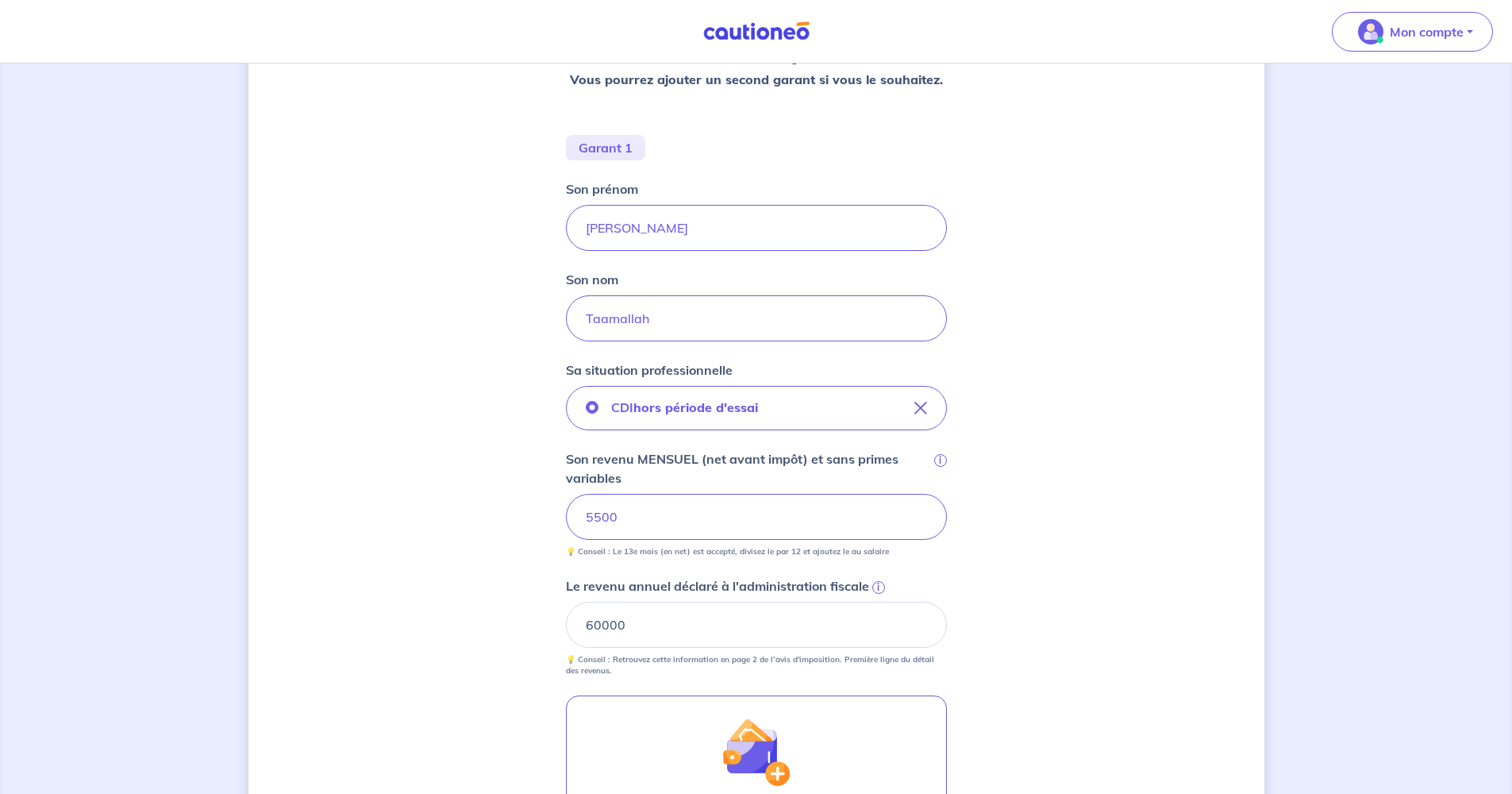
scroll to position [583, 0]
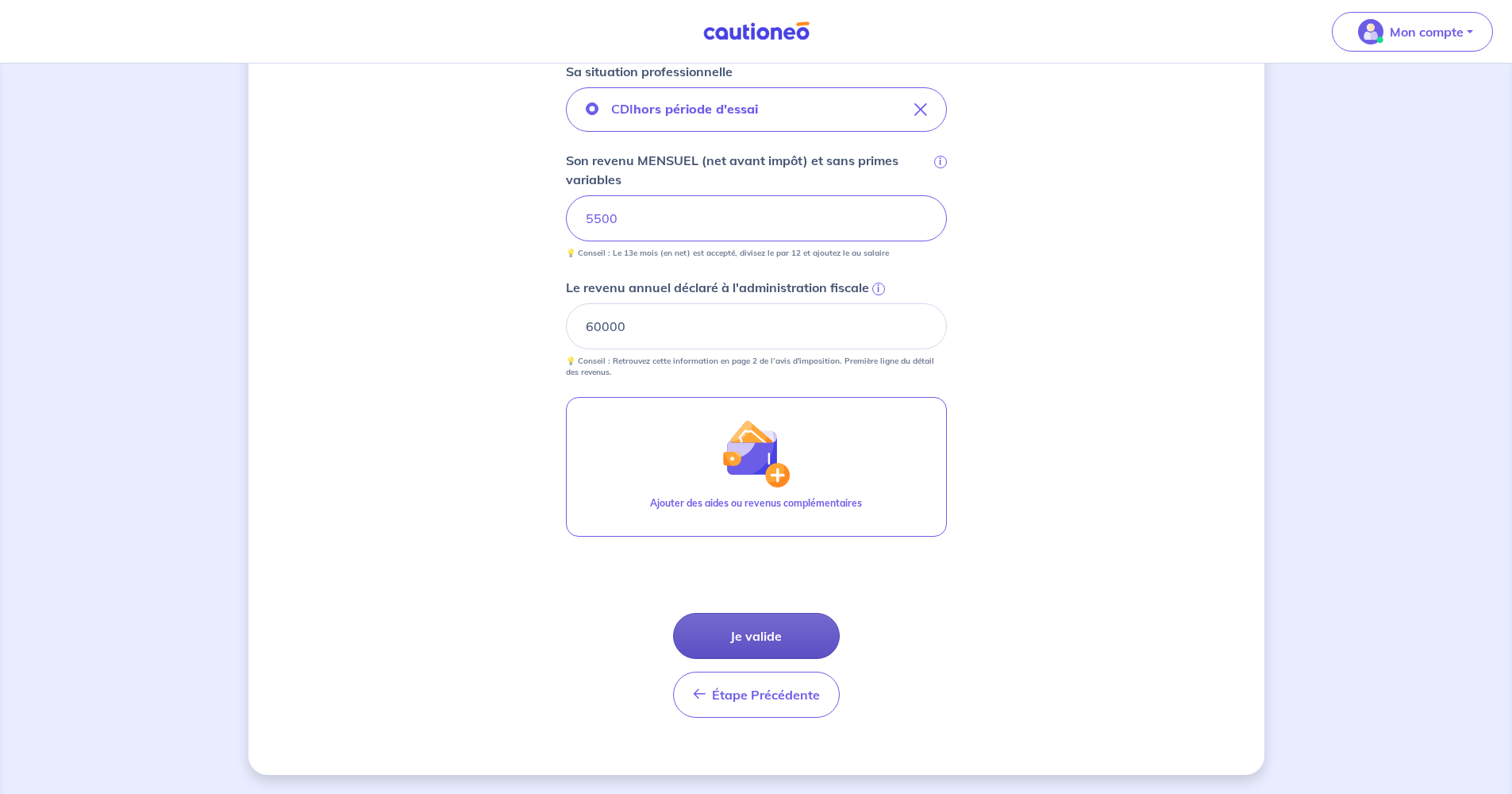
click at [804, 631] on button "Je valide" at bounding box center [756, 636] width 167 height 46
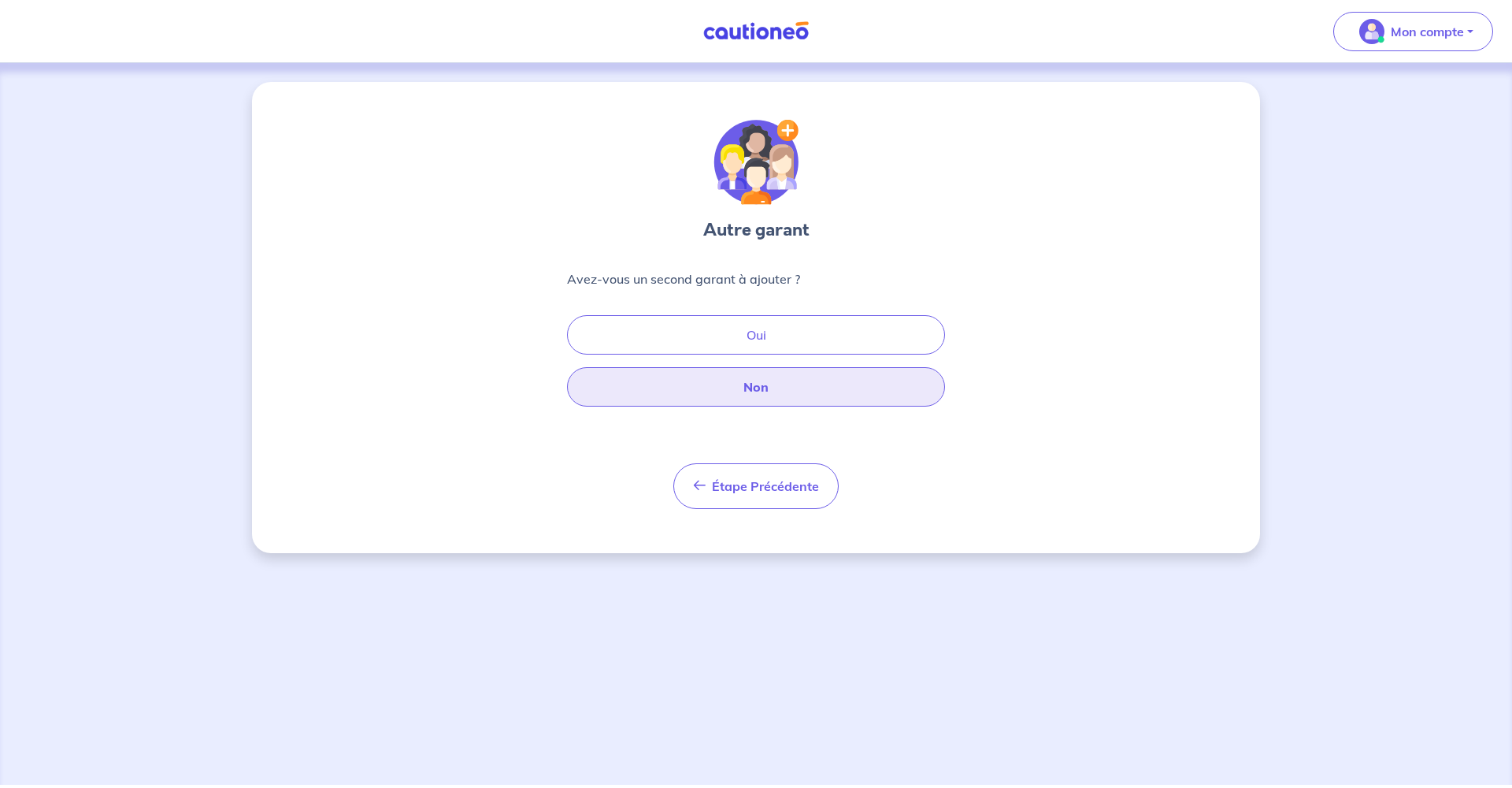
click at [801, 371] on button "Non" at bounding box center [756, 387] width 378 height 40
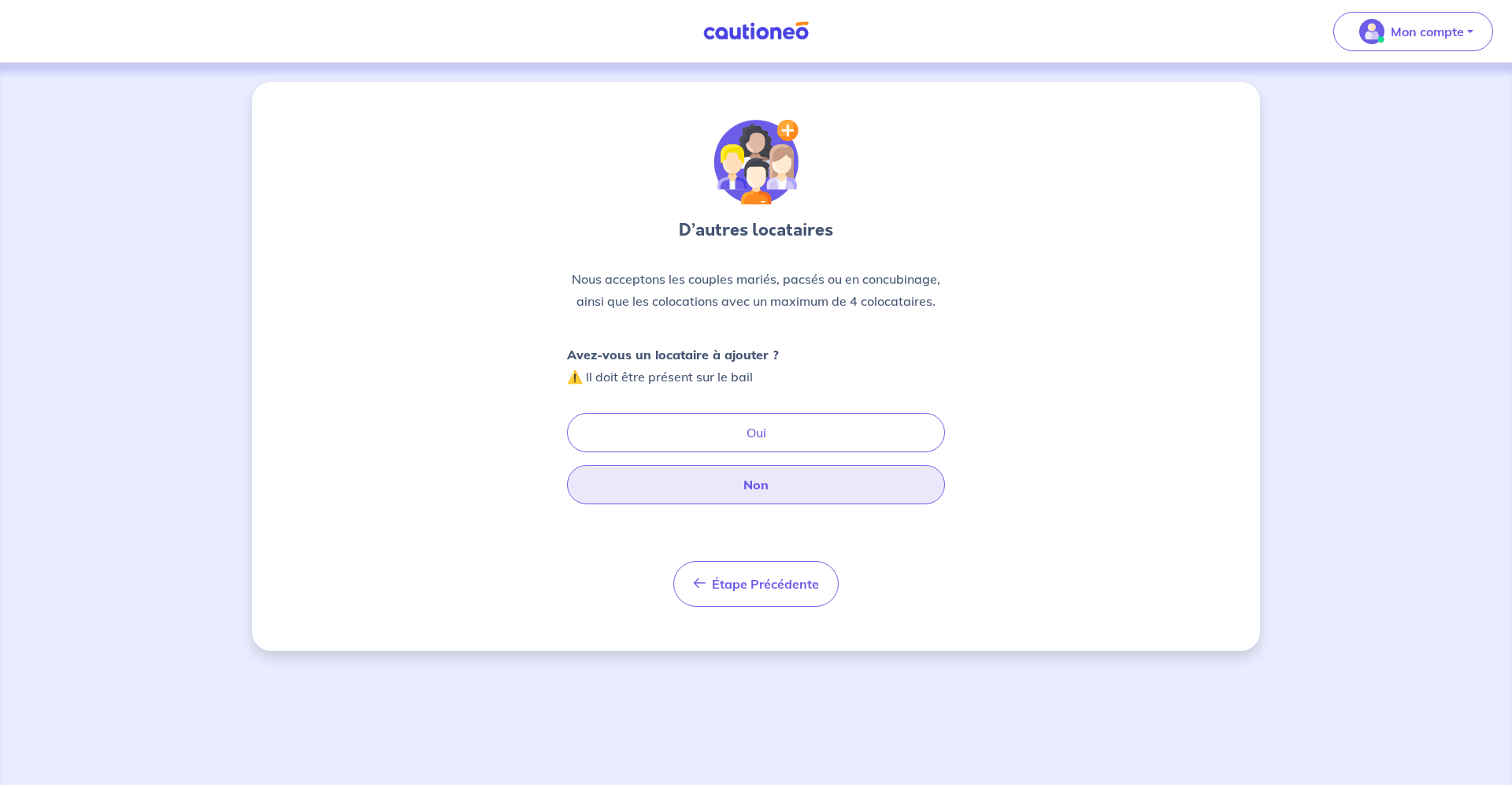
click at [723, 476] on button "Non" at bounding box center [756, 484] width 378 height 40
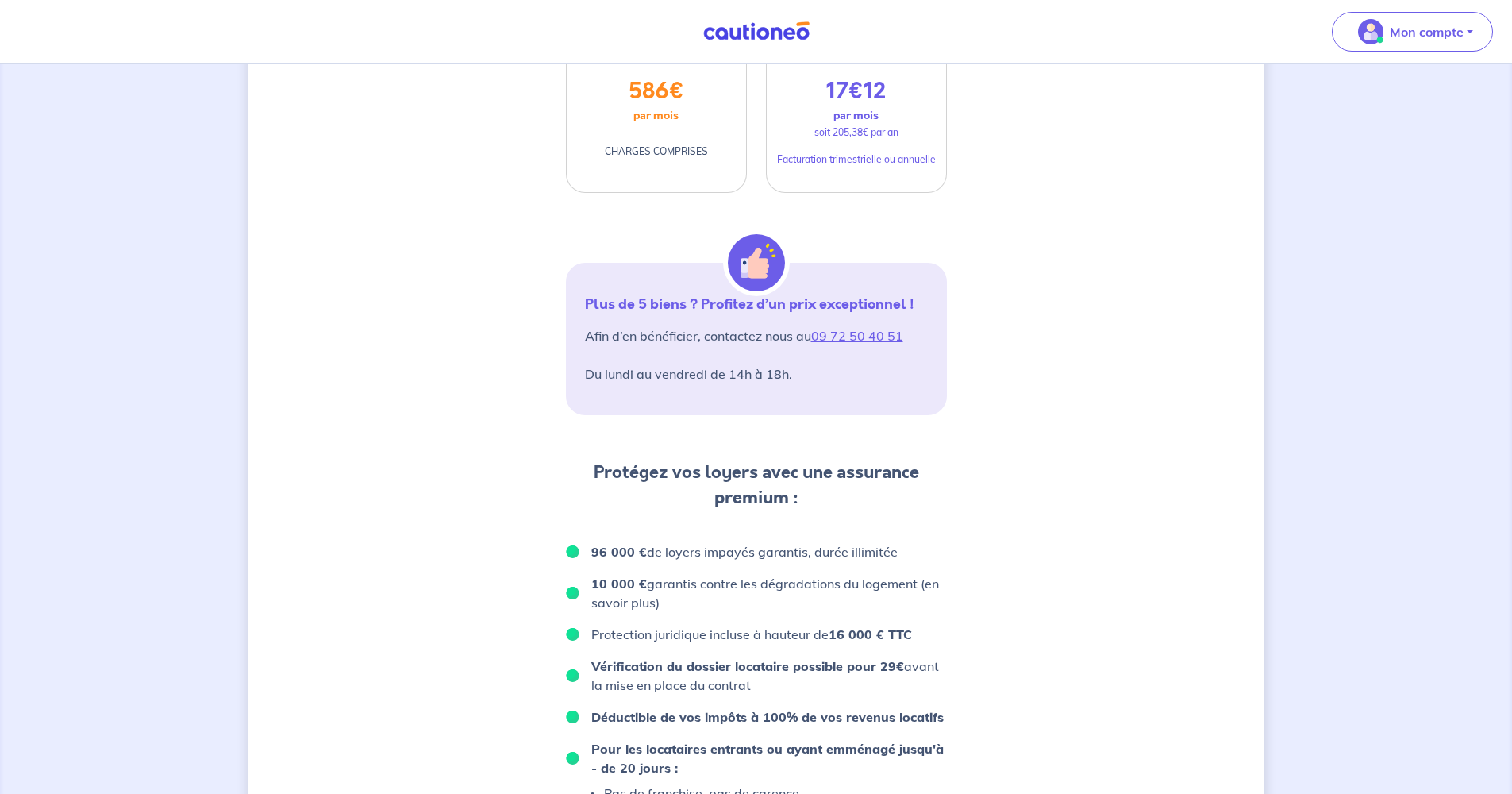
scroll to position [516, 0]
